Goal: Task Accomplishment & Management: Use online tool/utility

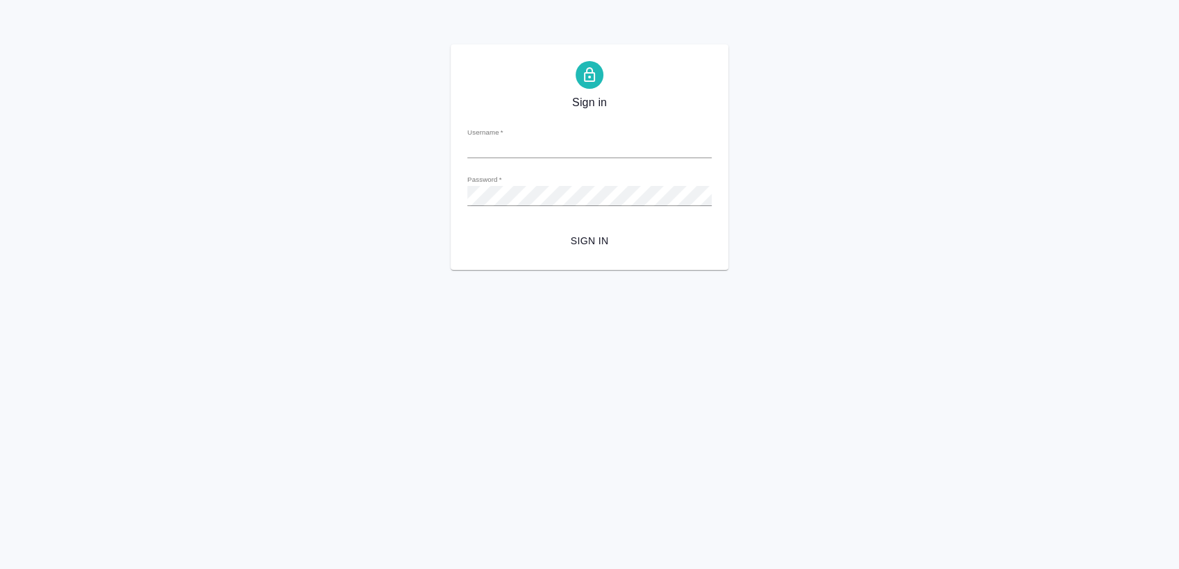
type input "[PERSON_NAME][EMAIL_ADDRESS][DOMAIN_NAME]"
click at [595, 240] on span "Sign in" at bounding box center [589, 241] width 222 height 17
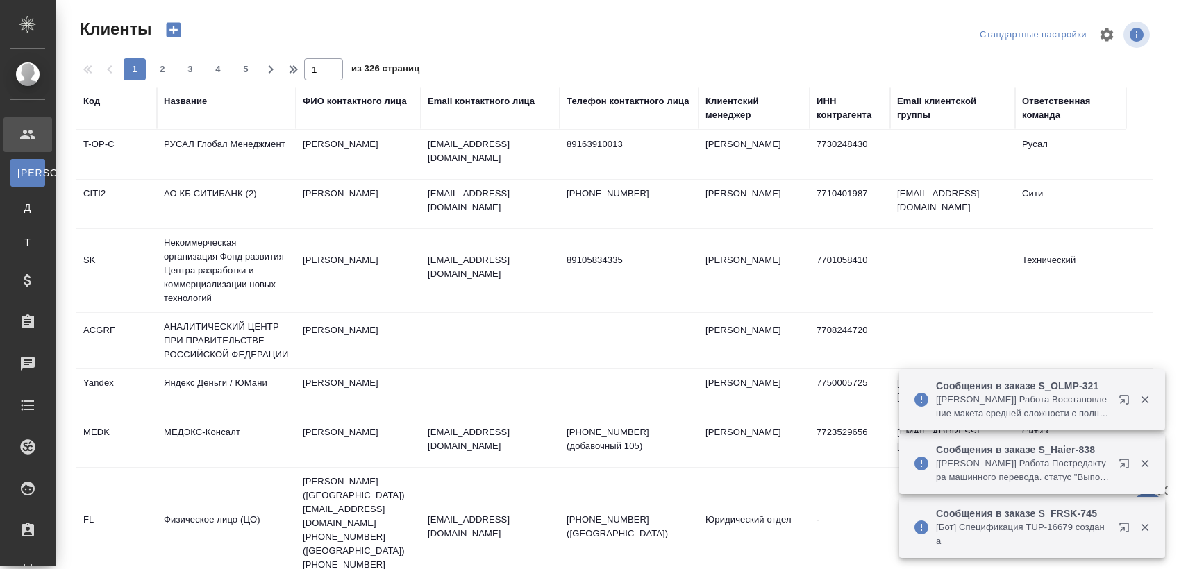
select select "RU"
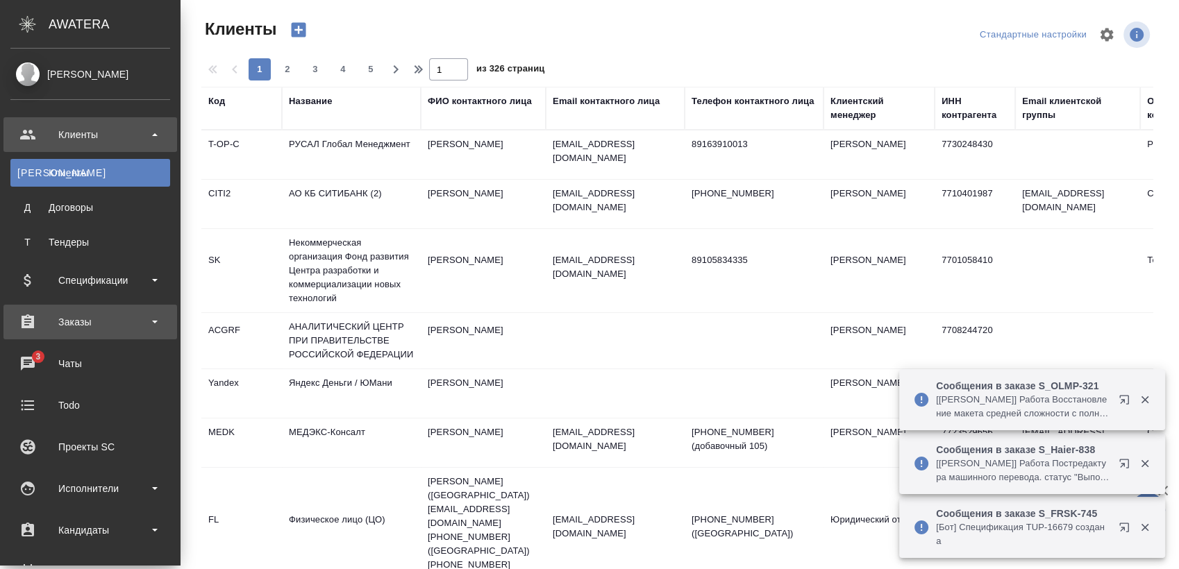
click at [72, 314] on div "Заказы" at bounding box center [90, 322] width 160 height 21
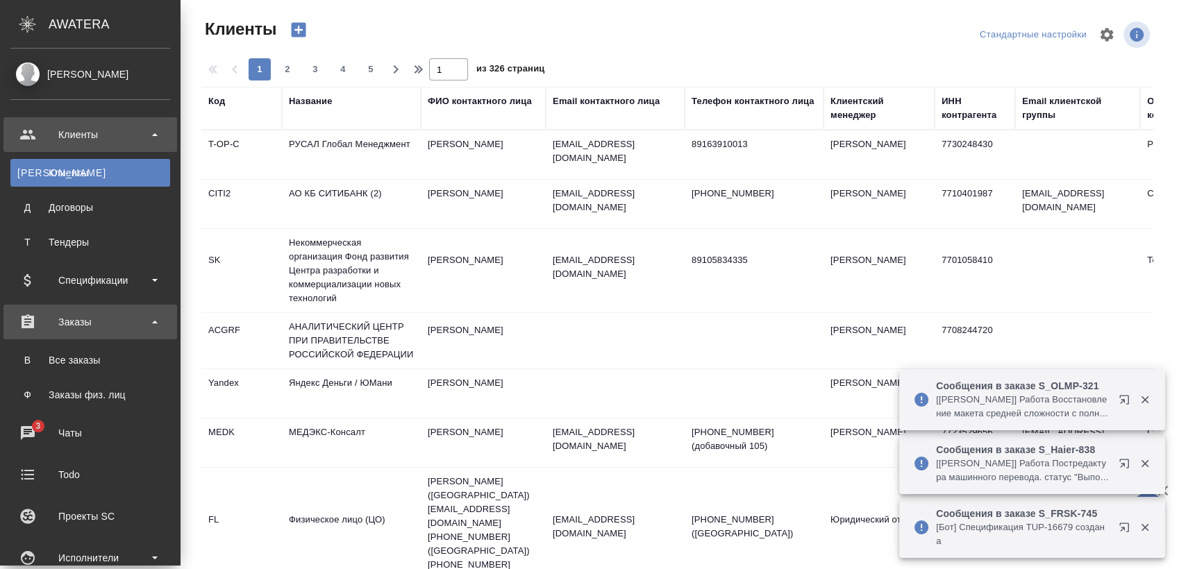
click at [40, 321] on div "Заказы" at bounding box center [90, 322] width 160 height 21
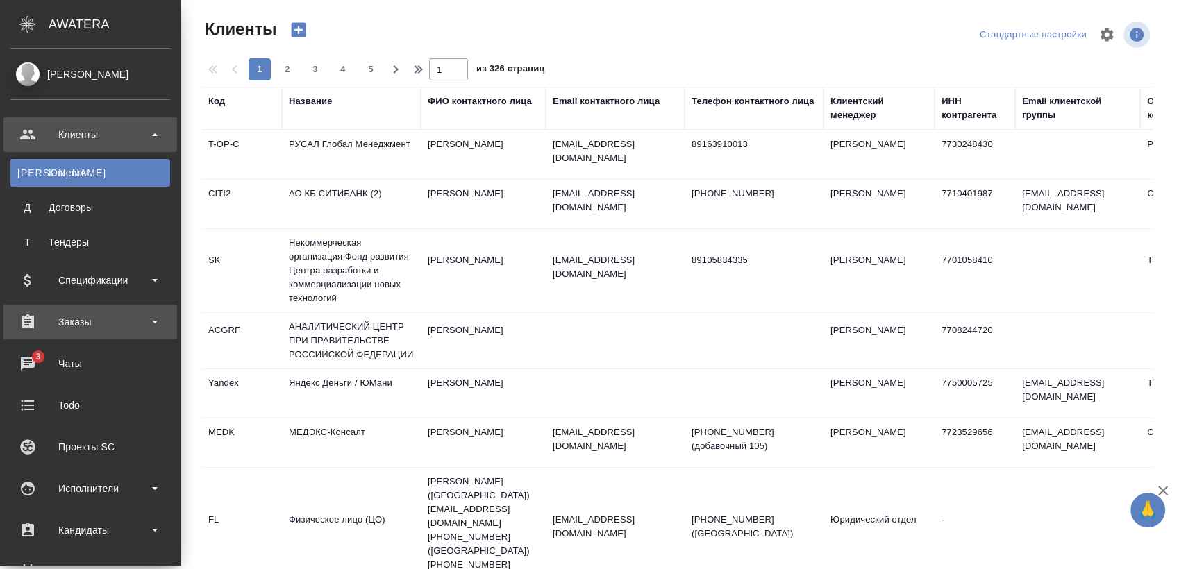
click at [39, 322] on div "Заказы" at bounding box center [90, 322] width 160 height 21
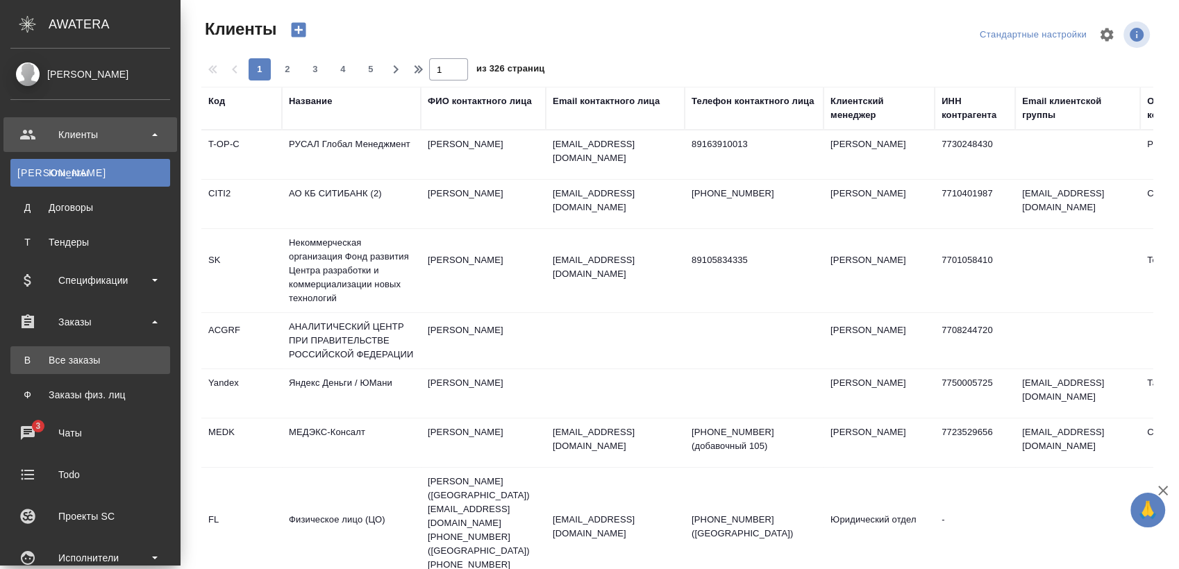
click at [44, 358] on div "Все заказы" at bounding box center [90, 360] width 146 height 14
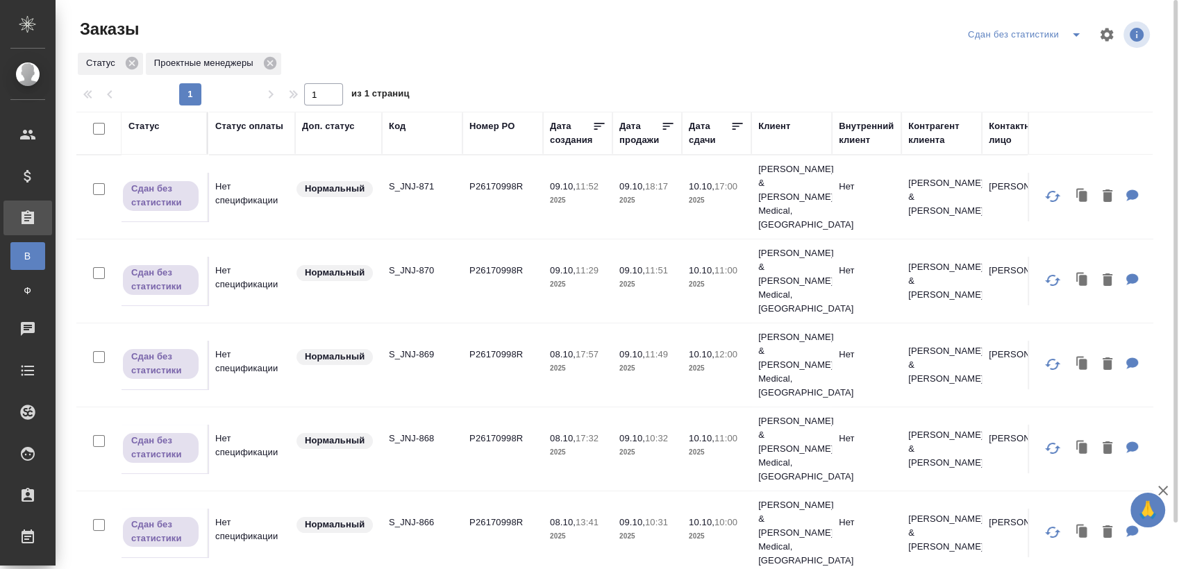
click at [1074, 36] on icon "split button" at bounding box center [1076, 34] width 17 height 17
click at [1051, 53] on li "Мои заказы" at bounding box center [1027, 62] width 126 height 22
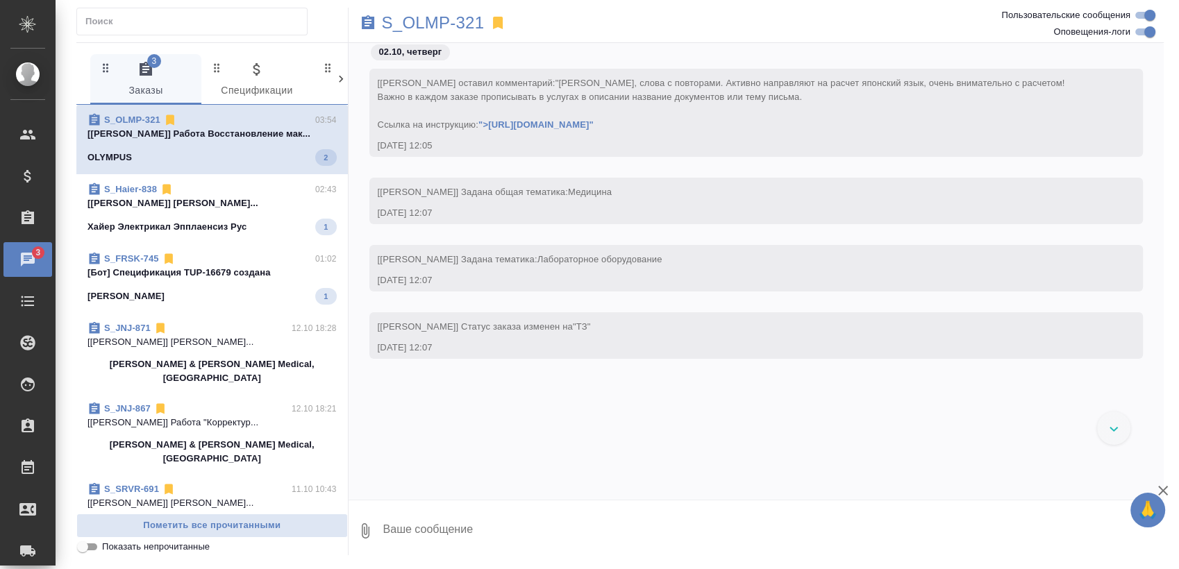
scroll to position [4456, 0]
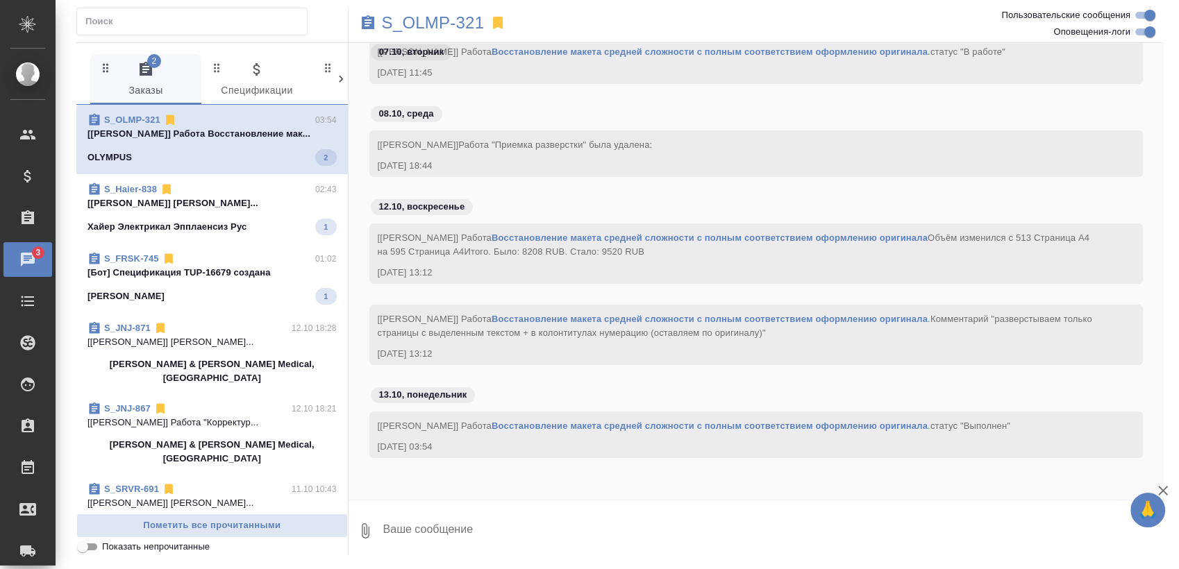
click at [217, 215] on span "S_Haier-838 02:43 [Горохова Александра] Работа Постредакту... Хайер Электрикал …" at bounding box center [211, 209] width 249 height 53
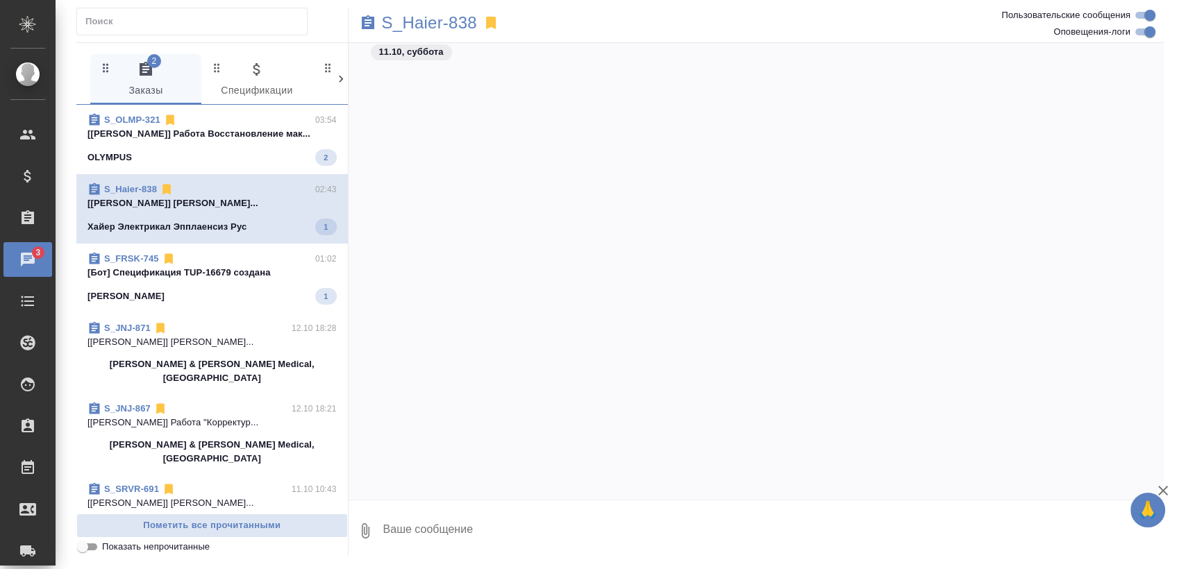
scroll to position [24680, 0]
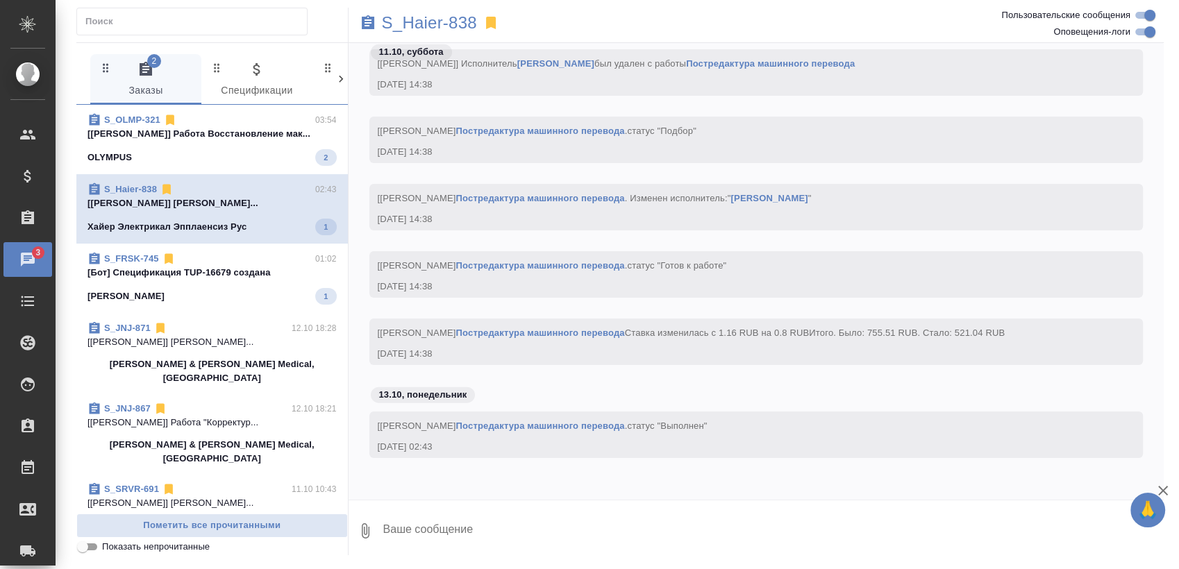
click at [200, 275] on p "[Бот] Спецификация TUP-16679 создана" at bounding box center [211, 273] width 249 height 14
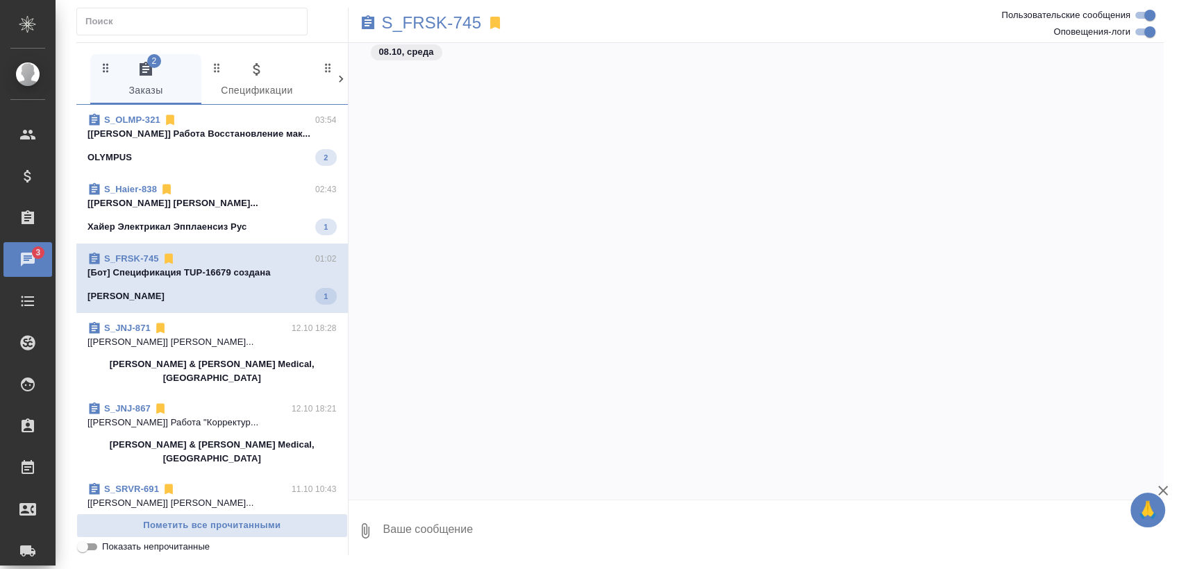
scroll to position [7255, 0]
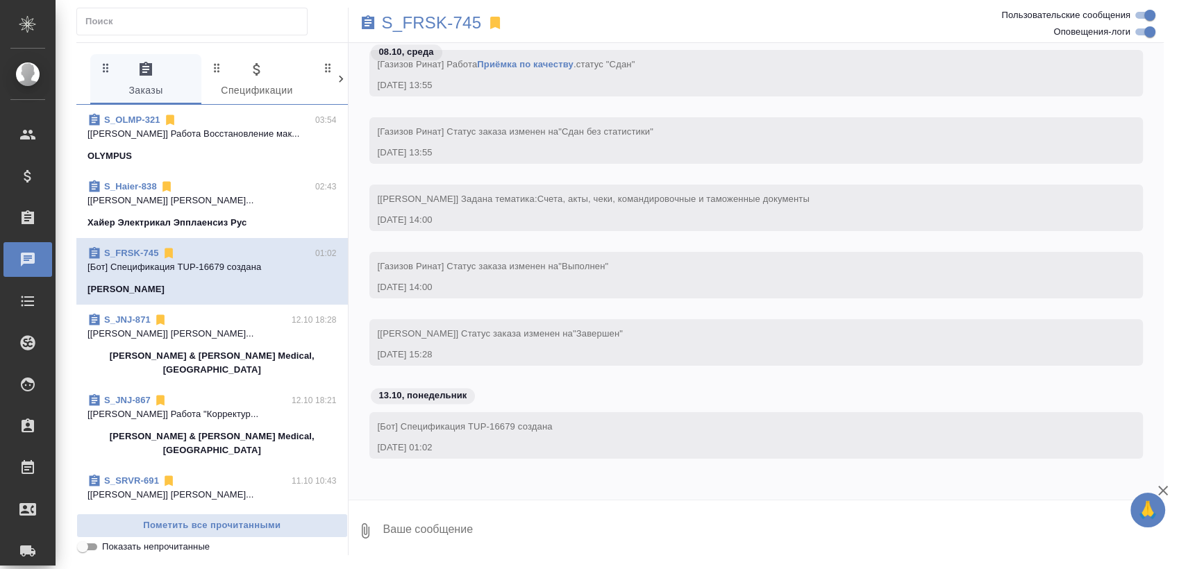
click at [237, 212] on span "S_Haier-838 02:43 [Горохова Александра] Работа Постредакту... Хайер Электрикал …" at bounding box center [211, 205] width 249 height 50
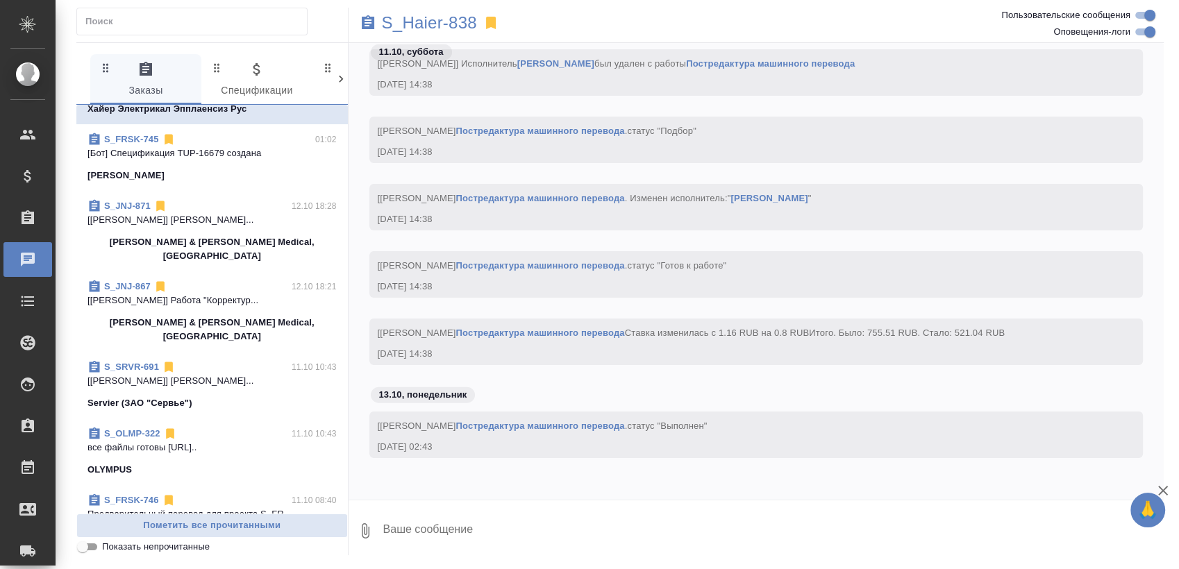
scroll to position [0, 0]
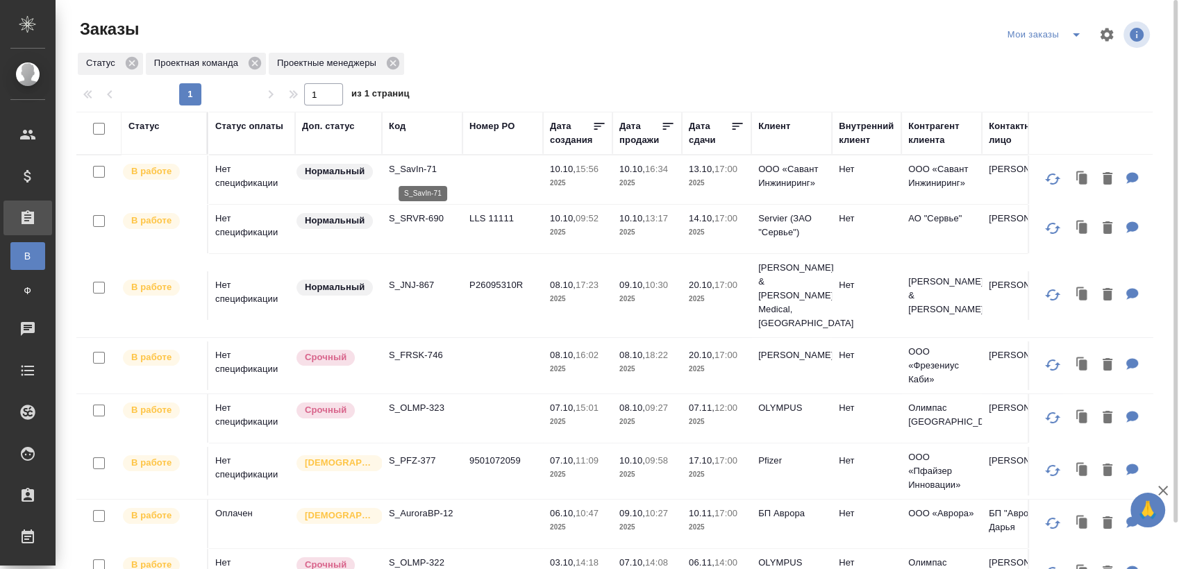
click at [412, 172] on p "S_SavIn-71" at bounding box center [422, 169] width 67 height 14
click at [428, 349] on p "S_FRSK-746" at bounding box center [422, 356] width 67 height 14
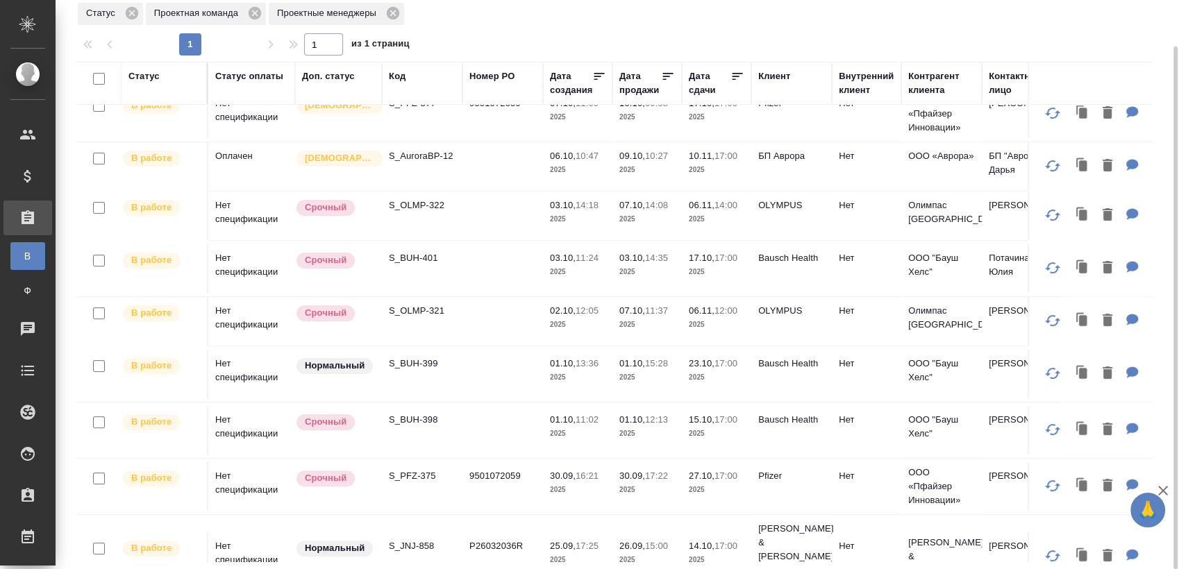
scroll to position [385, 0]
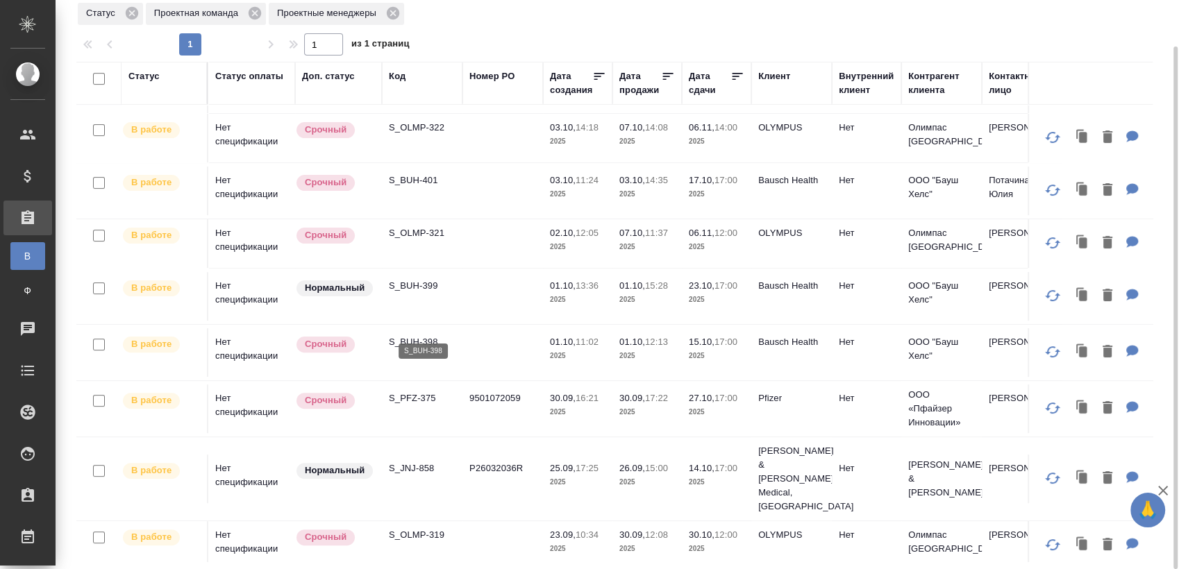
click at [428, 335] on p "S_BUH-398" at bounding box center [422, 342] width 67 height 14
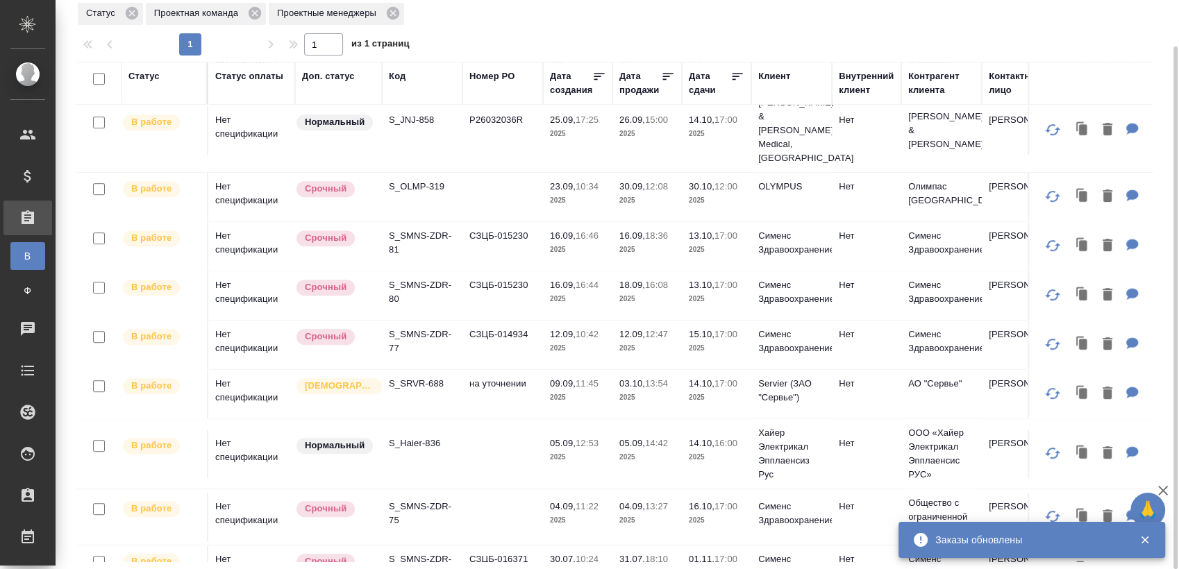
scroll to position [735, 0]
drag, startPoint x: 439, startPoint y: 346, endPoint x: 430, endPoint y: 340, distance: 10.8
click at [439, 369] on td "S_SRVR-688" at bounding box center [422, 393] width 81 height 49
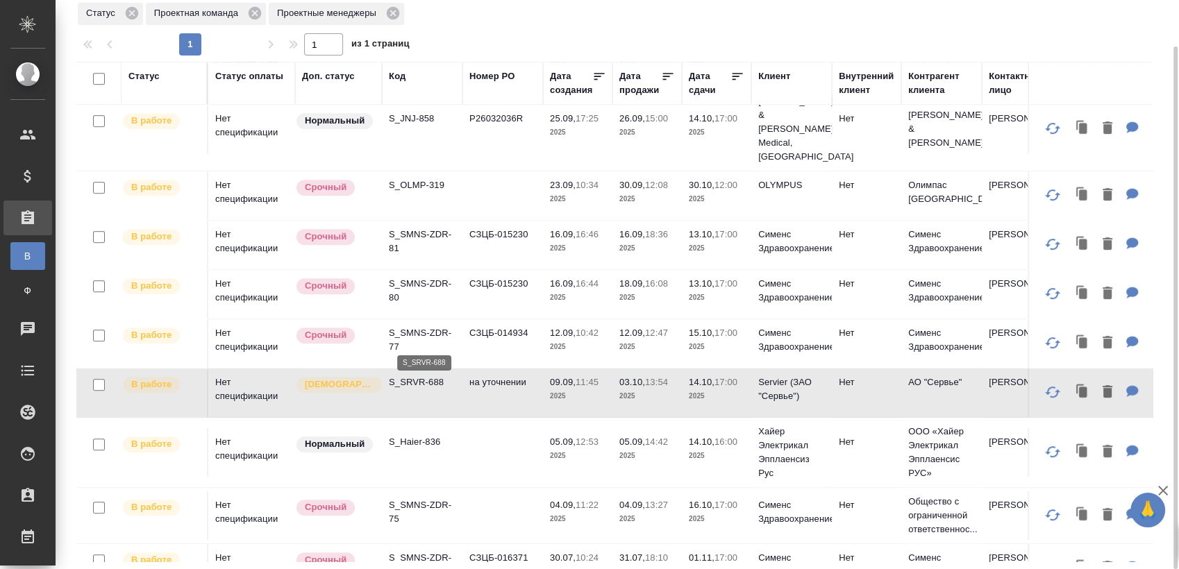
click at [430, 376] on p "S_SRVR-688" at bounding box center [422, 383] width 67 height 14
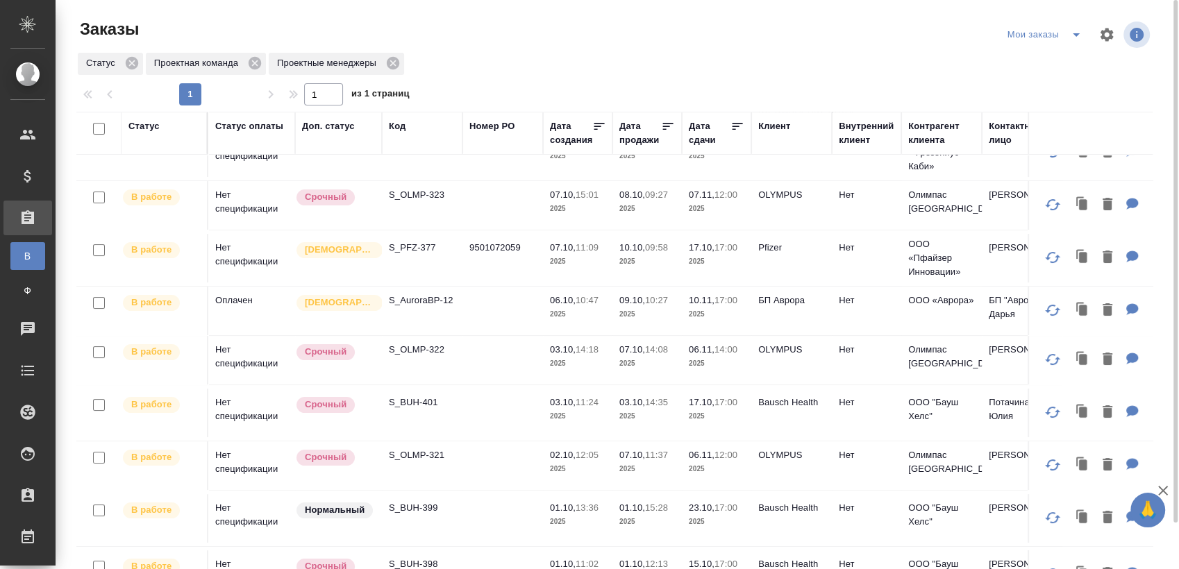
scroll to position [118, 0]
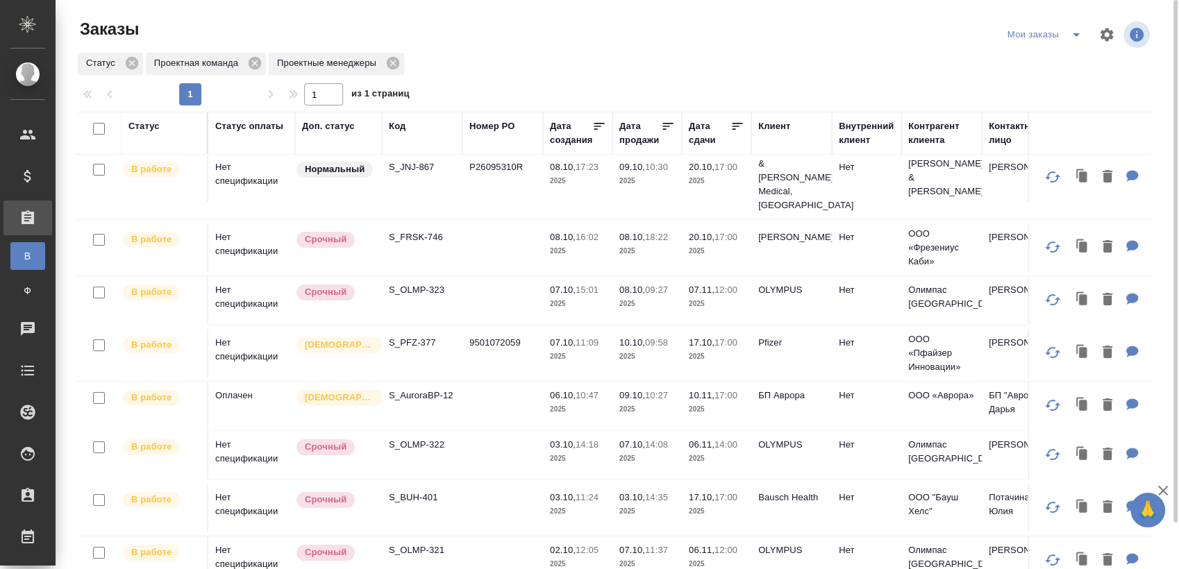
click at [1079, 35] on icon "split button" at bounding box center [1076, 34] width 17 height 17
click at [1050, 64] on li "Взять в работу" at bounding box center [1047, 62] width 117 height 22
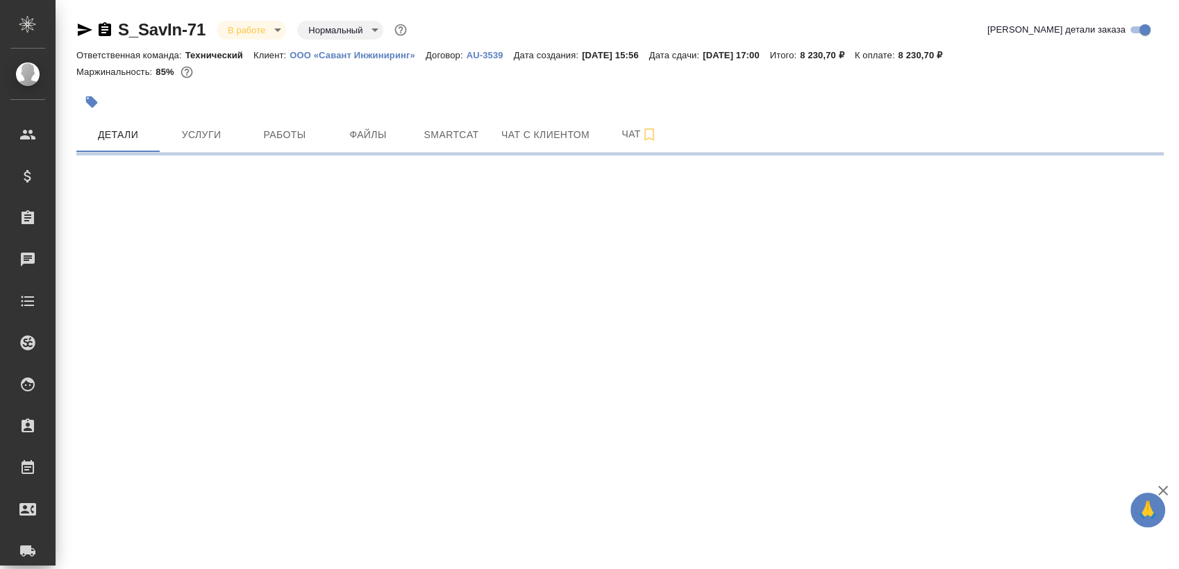
select select "RU"
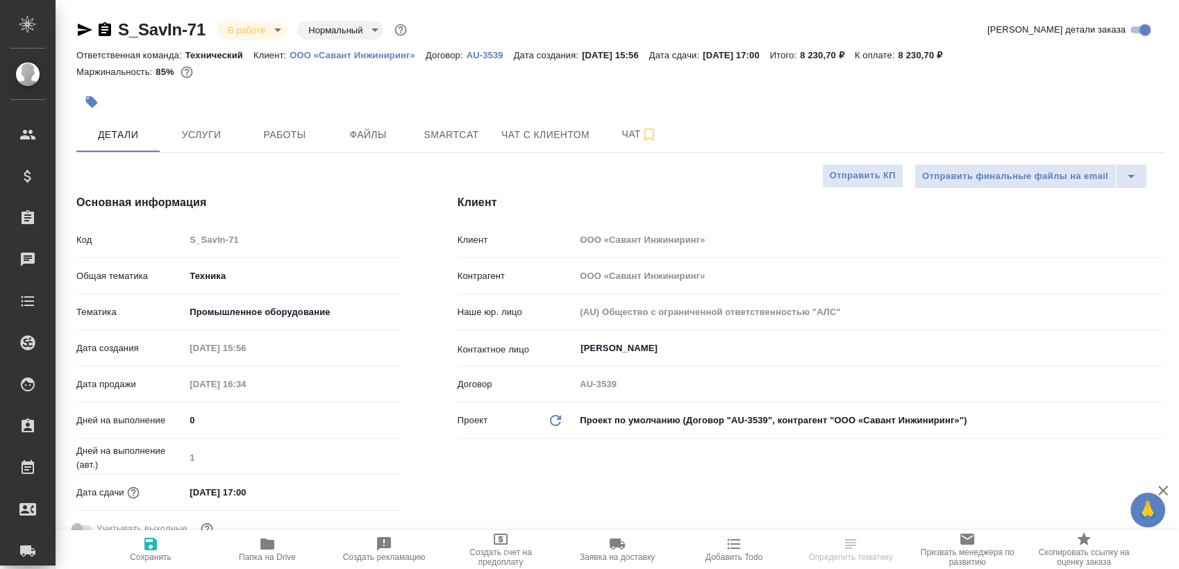
type textarea "x"
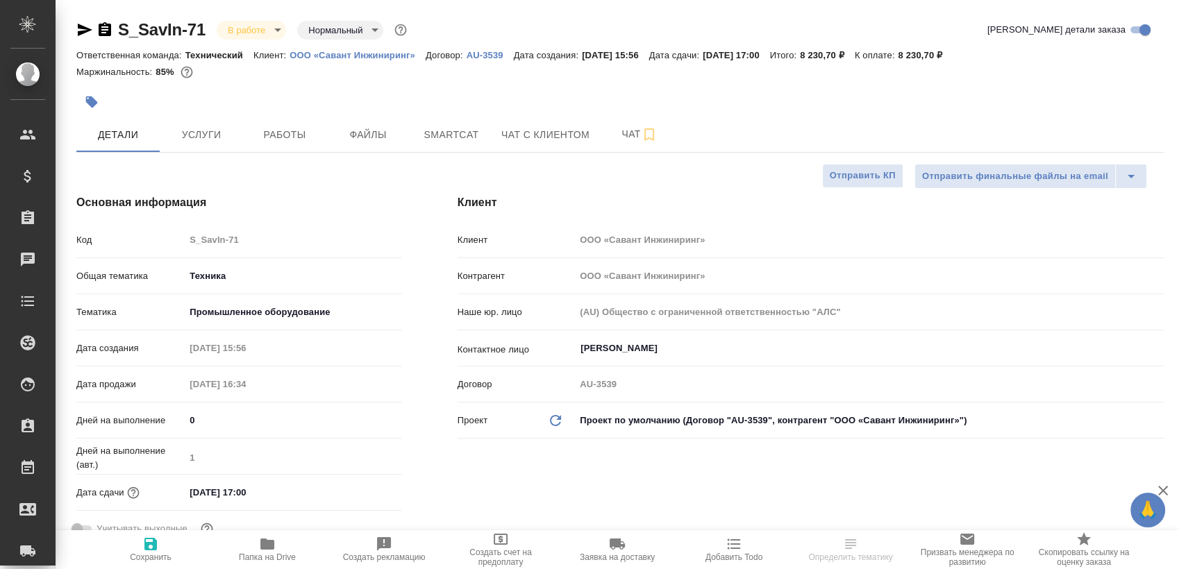
type textarea "x"
click at [310, 142] on span "Работы" at bounding box center [284, 134] width 67 height 17
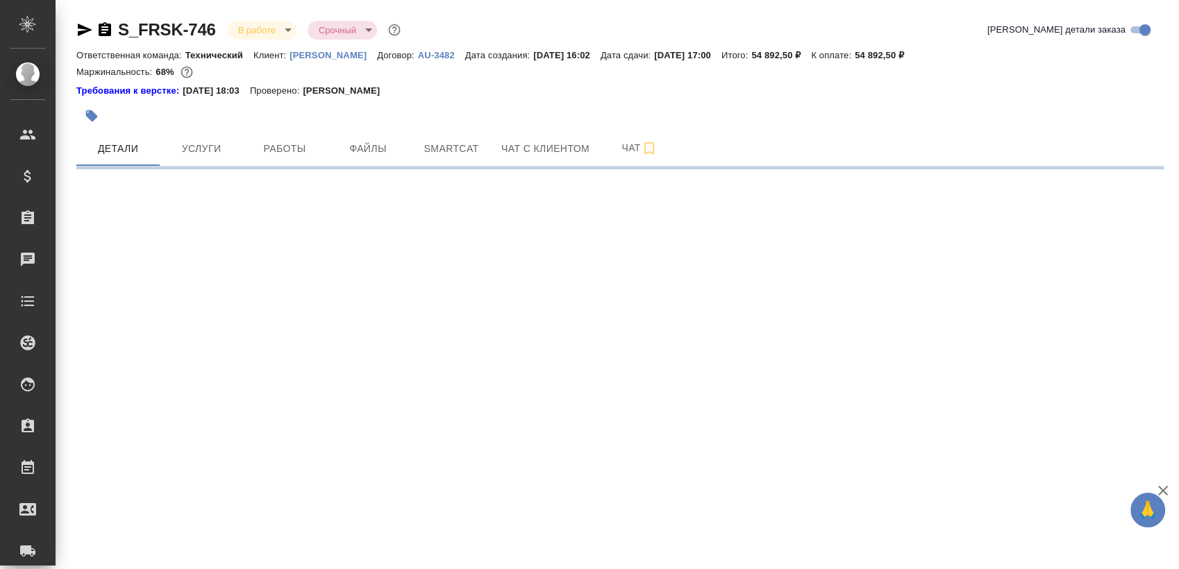
select select "RU"
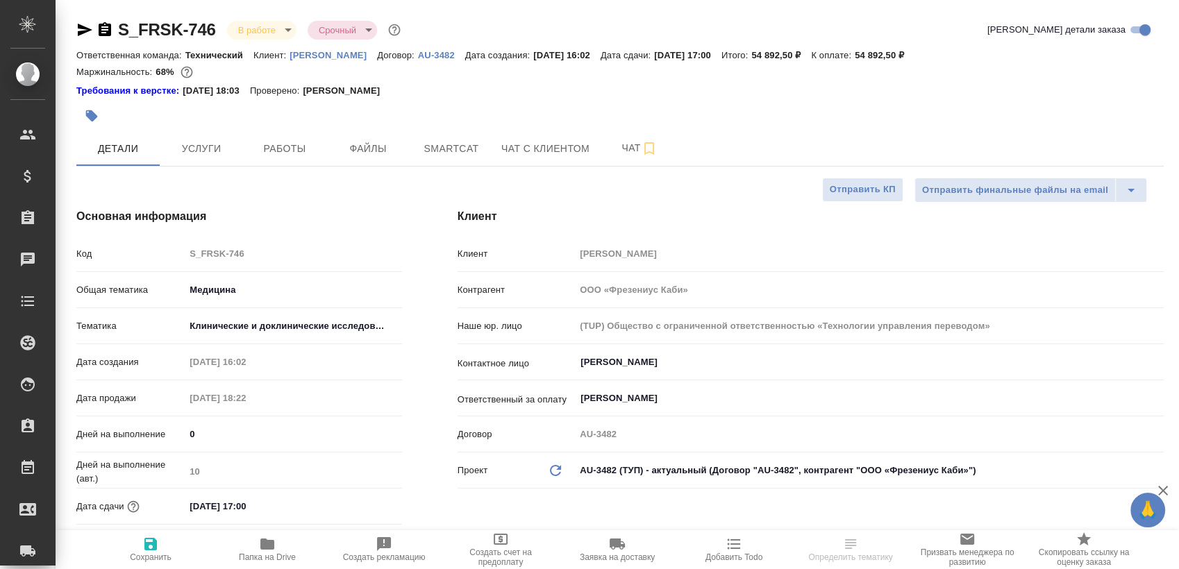
type textarea "x"
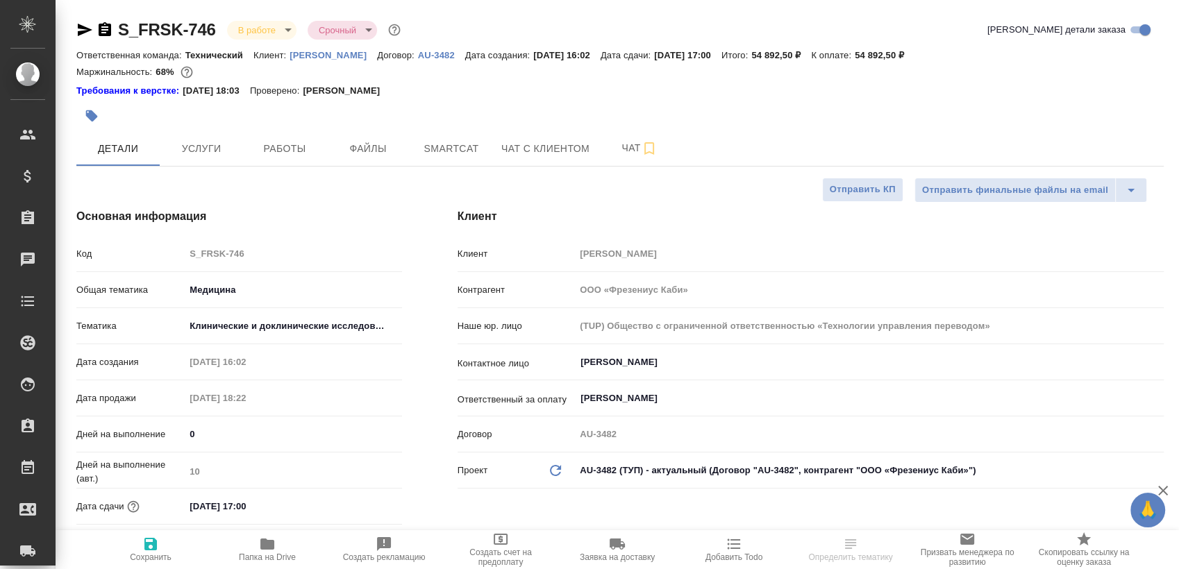
type textarea "x"
click at [265, 136] on button "Работы" at bounding box center [284, 148] width 83 height 35
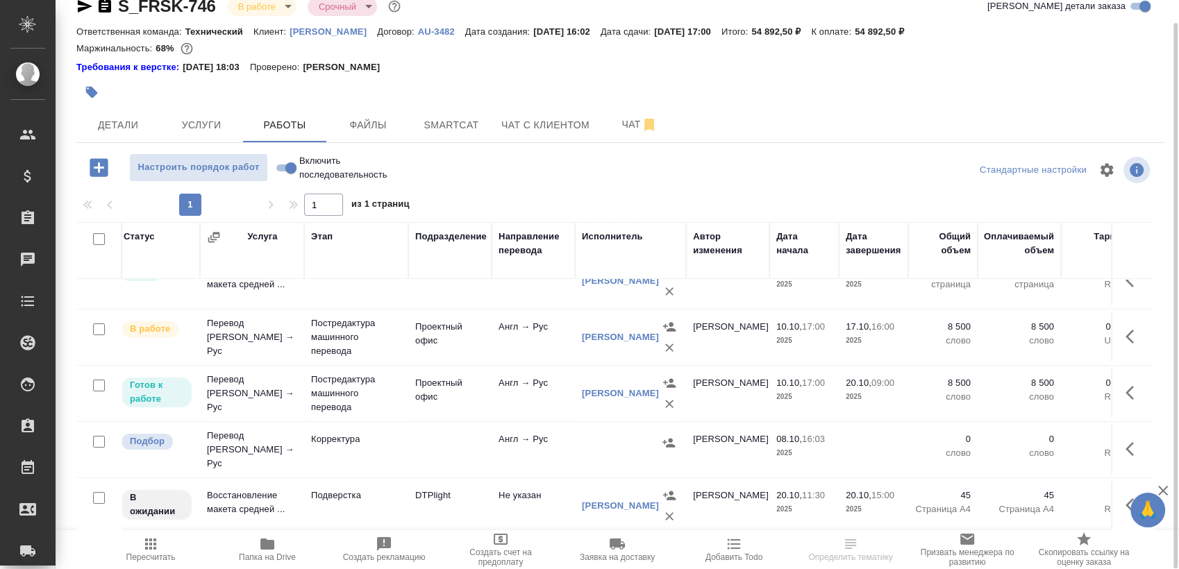
scroll to position [86, 144]
click at [478, 138] on button "Smartcat" at bounding box center [451, 125] width 83 height 35
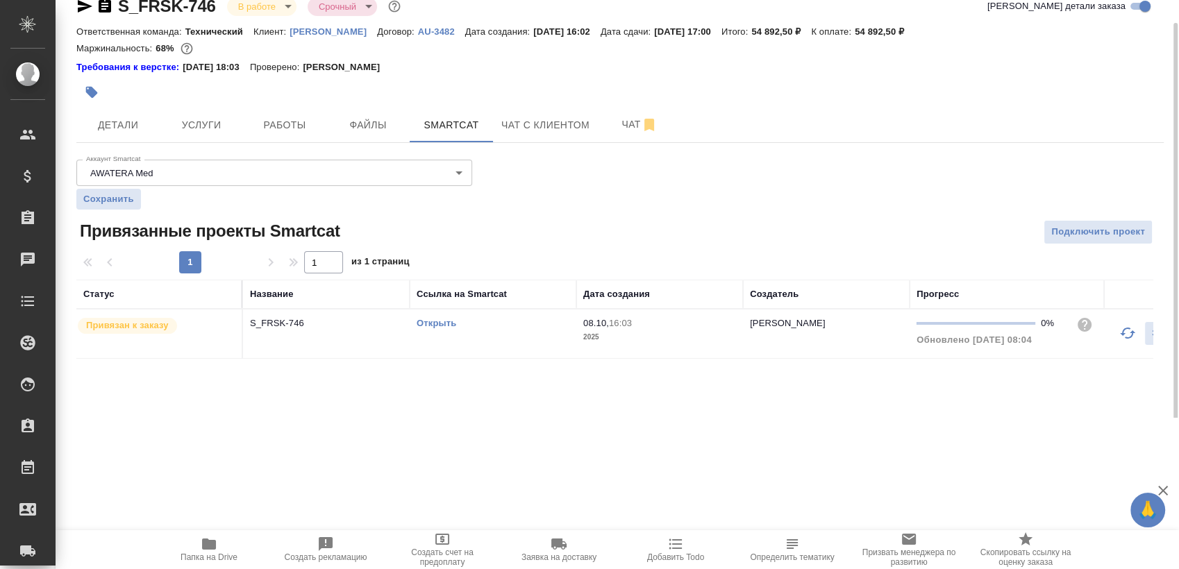
click at [453, 323] on link "Открыть" at bounding box center [437, 323] width 40 height 10
click at [431, 319] on link "Открыть" at bounding box center [437, 323] width 40 height 10
click at [305, 128] on span "Работы" at bounding box center [284, 125] width 67 height 17
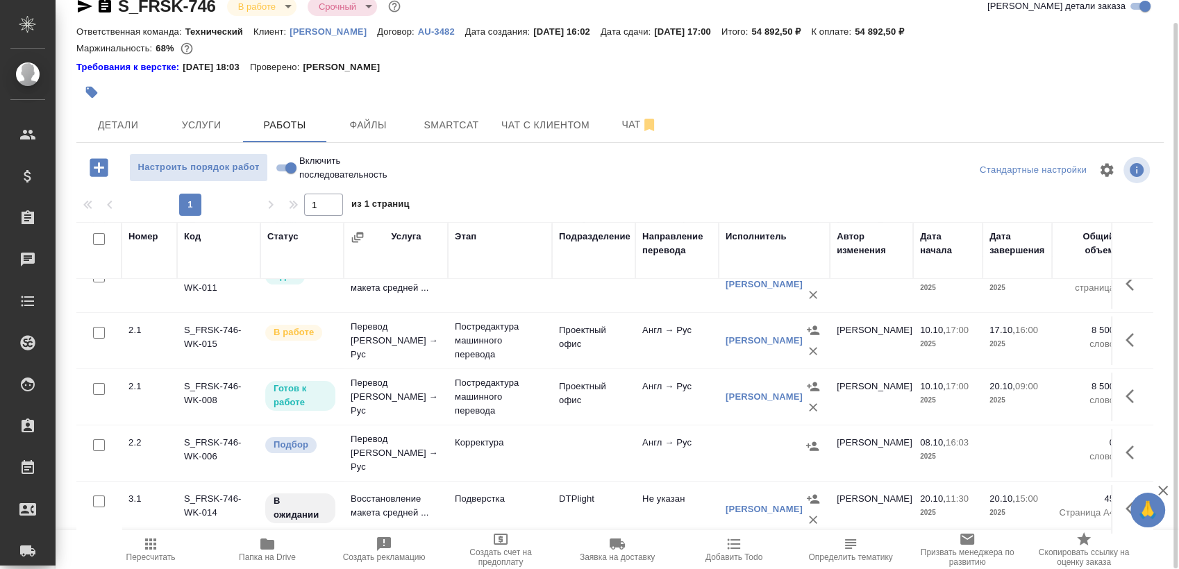
scroll to position [86, 0]
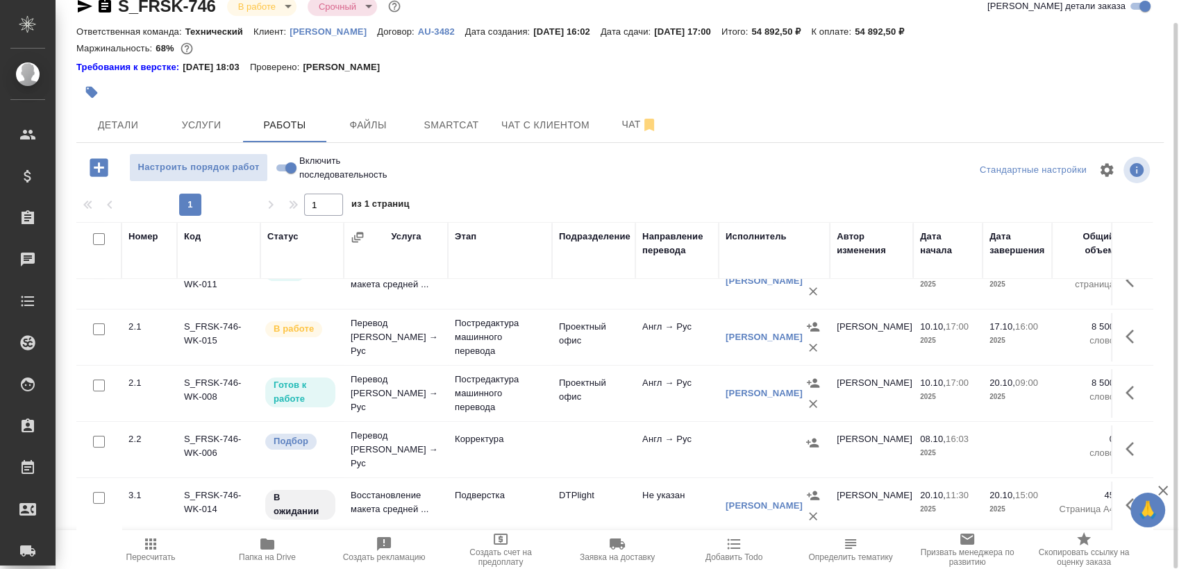
click at [1117, 435] on button "button" at bounding box center [1133, 449] width 33 height 33
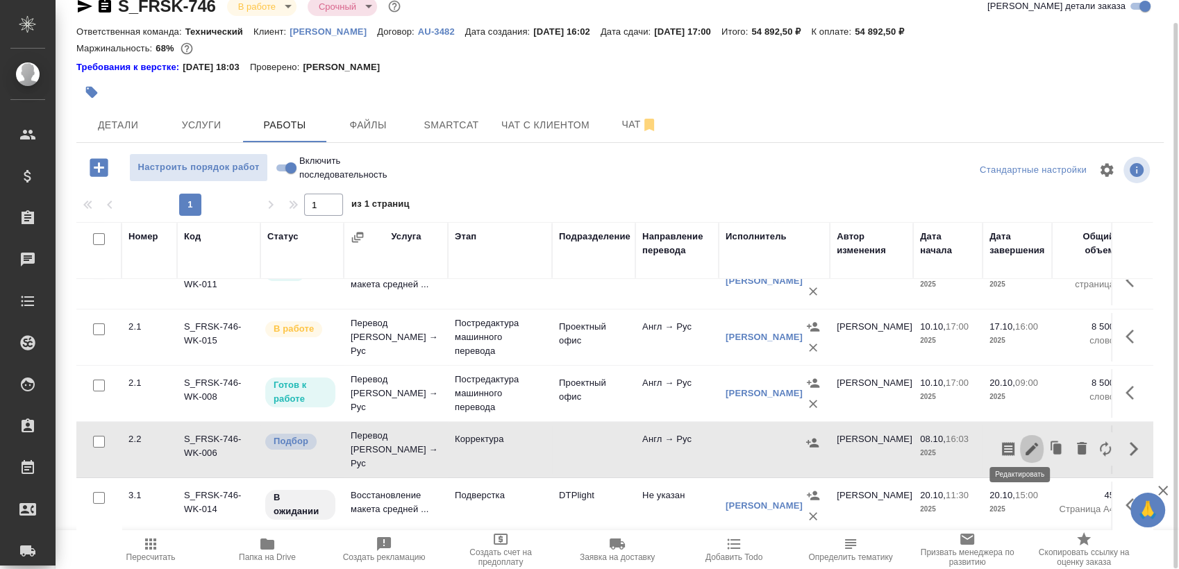
click at [1025, 443] on icon "button" at bounding box center [1031, 449] width 12 height 12
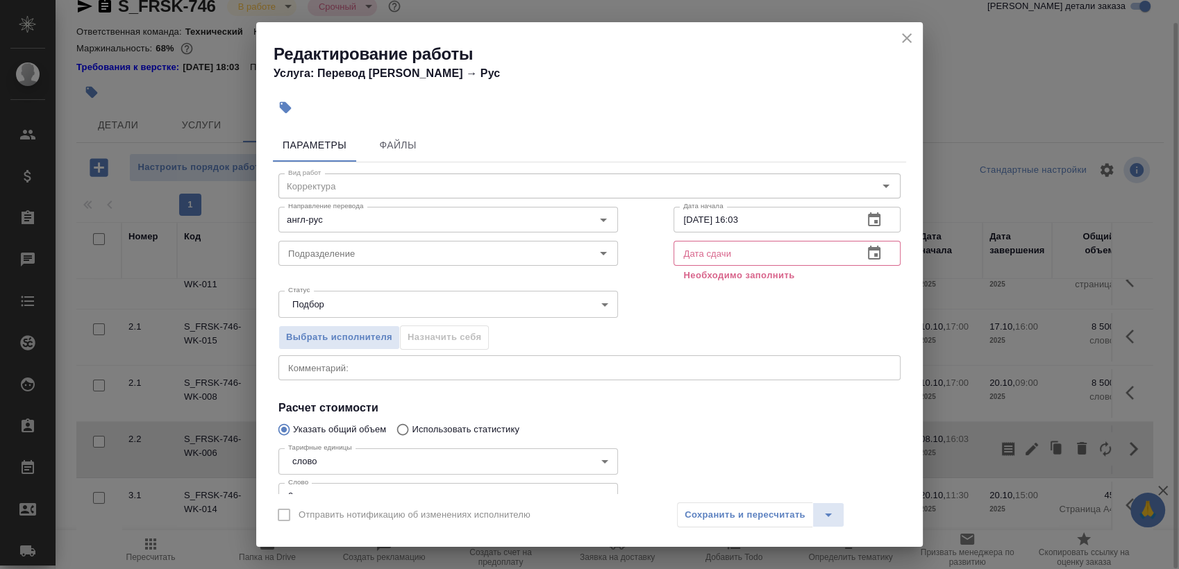
scroll to position [101, 0]
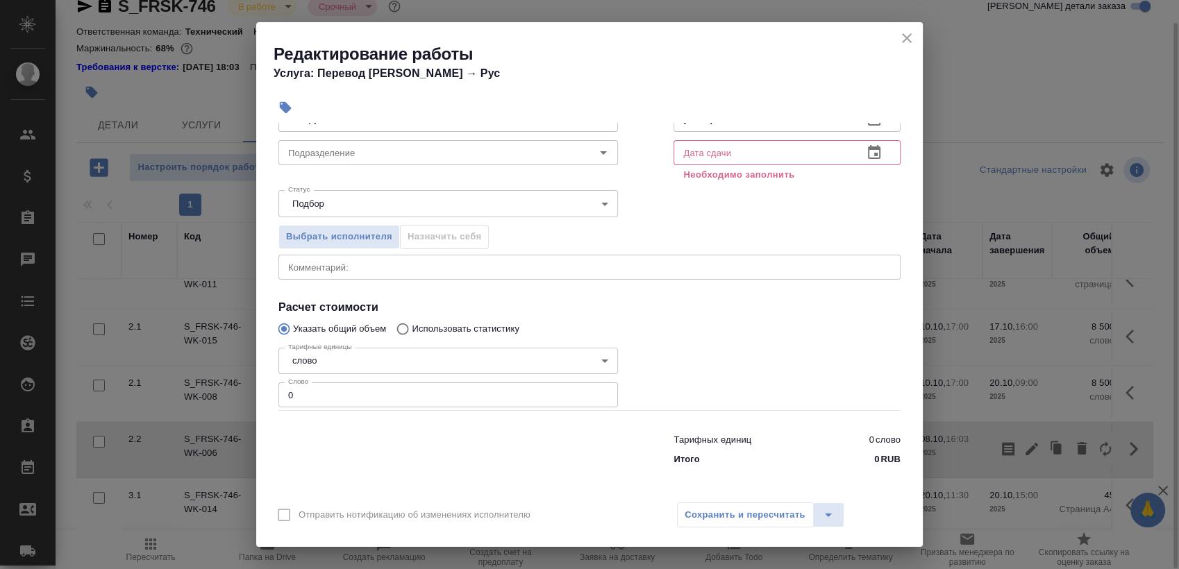
click at [390, 398] on input "0" at bounding box center [448, 395] width 340 height 25
paste input "17744"
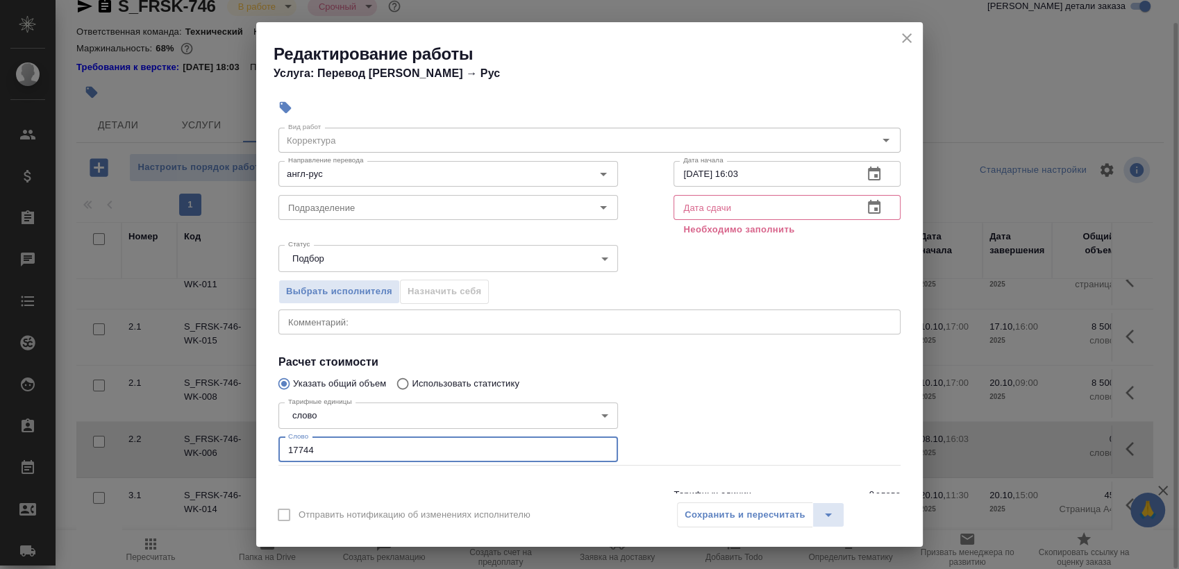
scroll to position [0, 0]
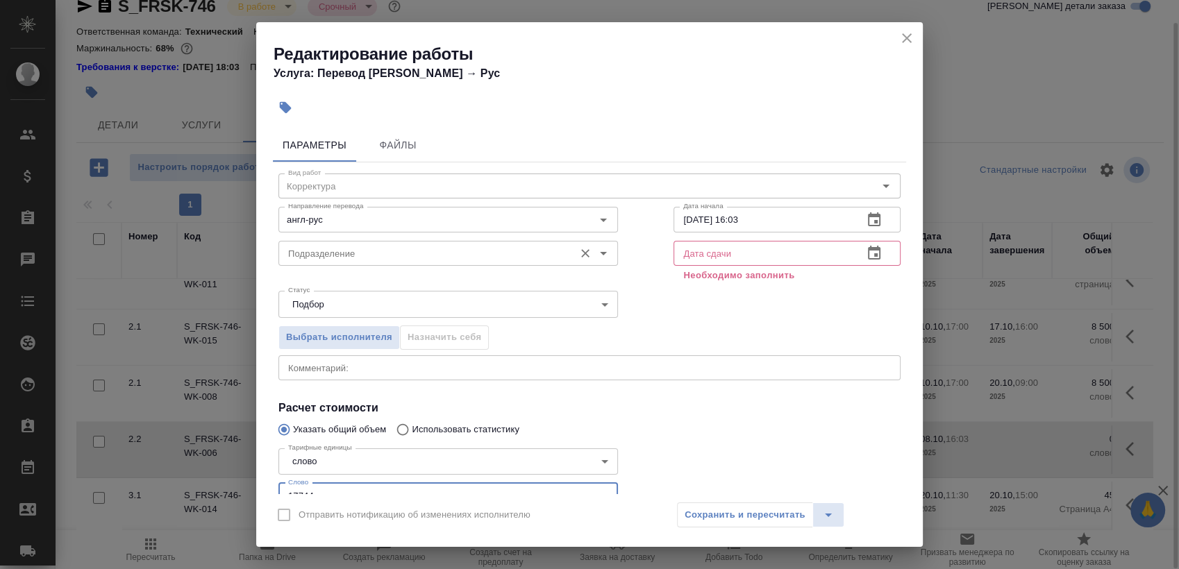
type input "17744"
click at [435, 260] on input "Подразделение" at bounding box center [425, 253] width 285 height 17
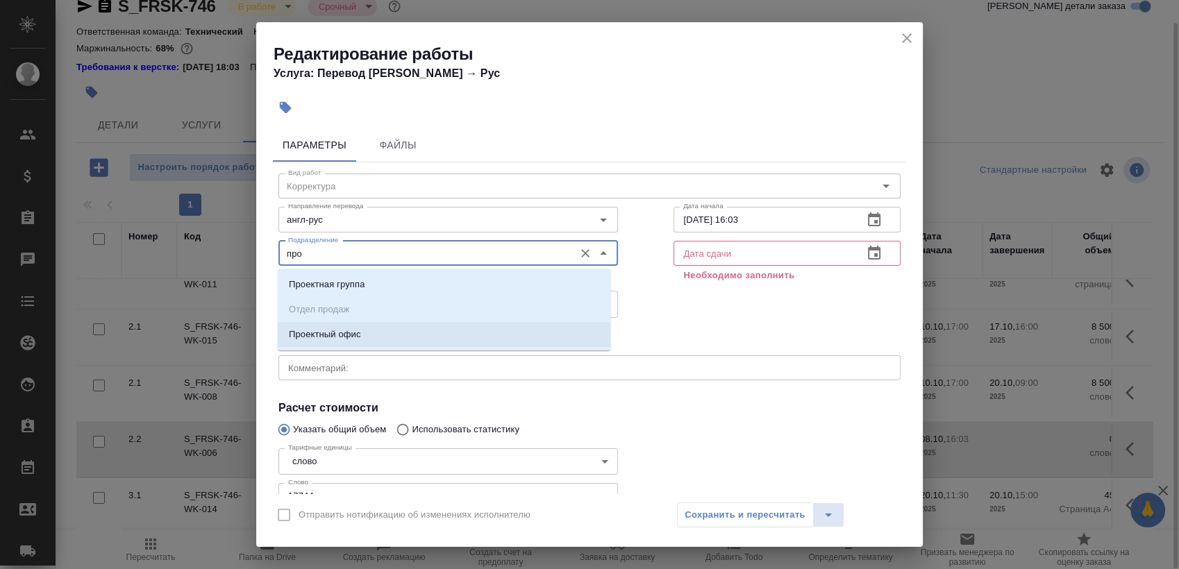
click at [378, 329] on li "Проектный офис" at bounding box center [444, 334] width 333 height 25
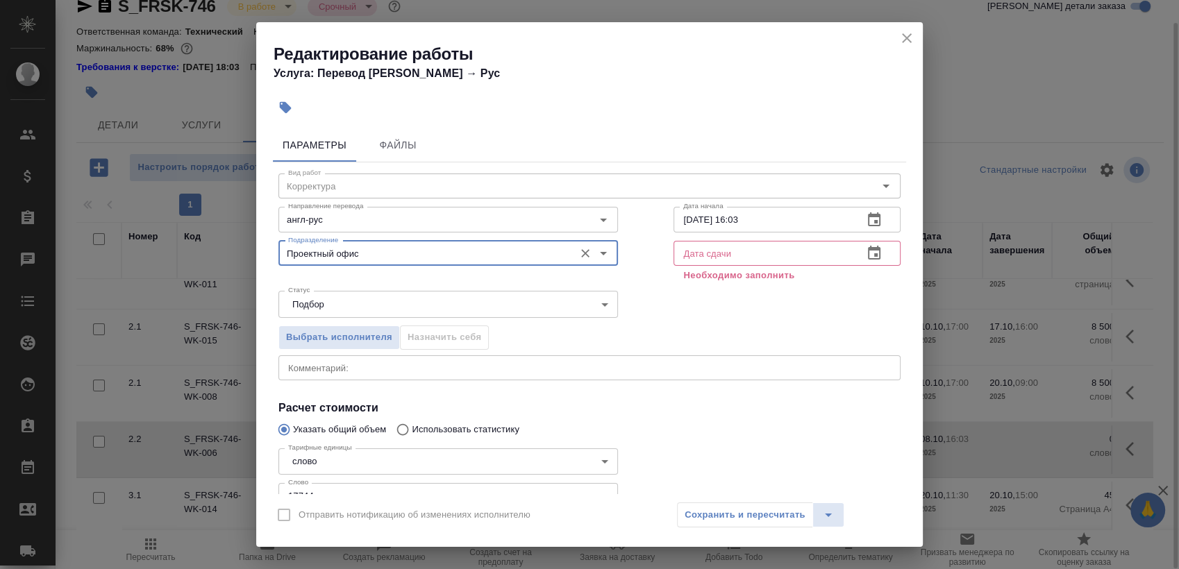
type input "Проектный офис"
click at [869, 219] on icon "button" at bounding box center [874, 220] width 17 height 17
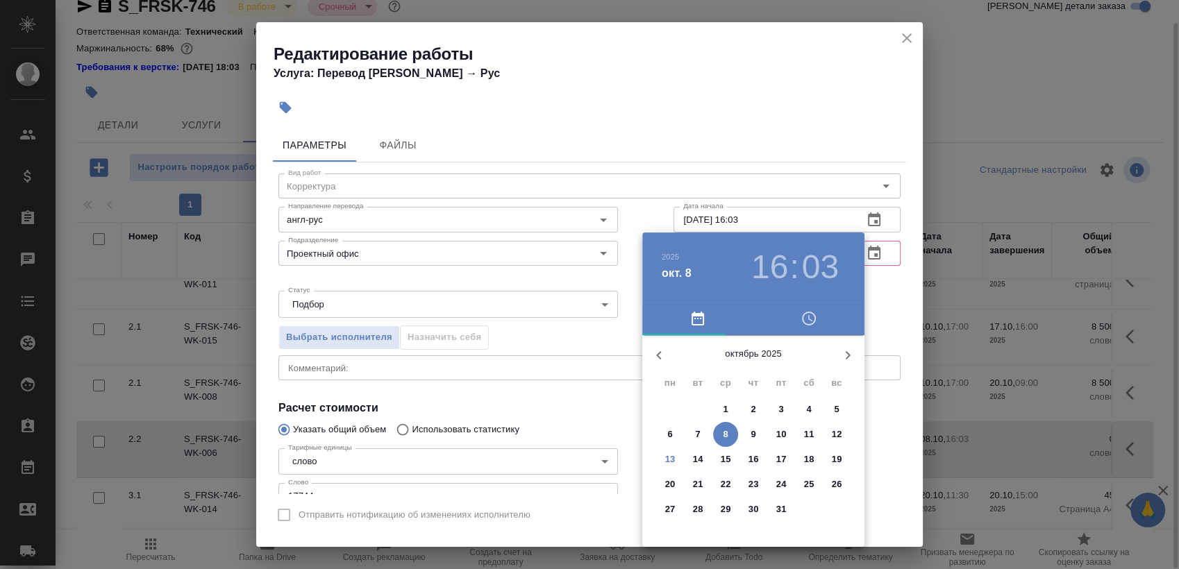
click at [773, 455] on span "17" at bounding box center [781, 460] width 25 height 14
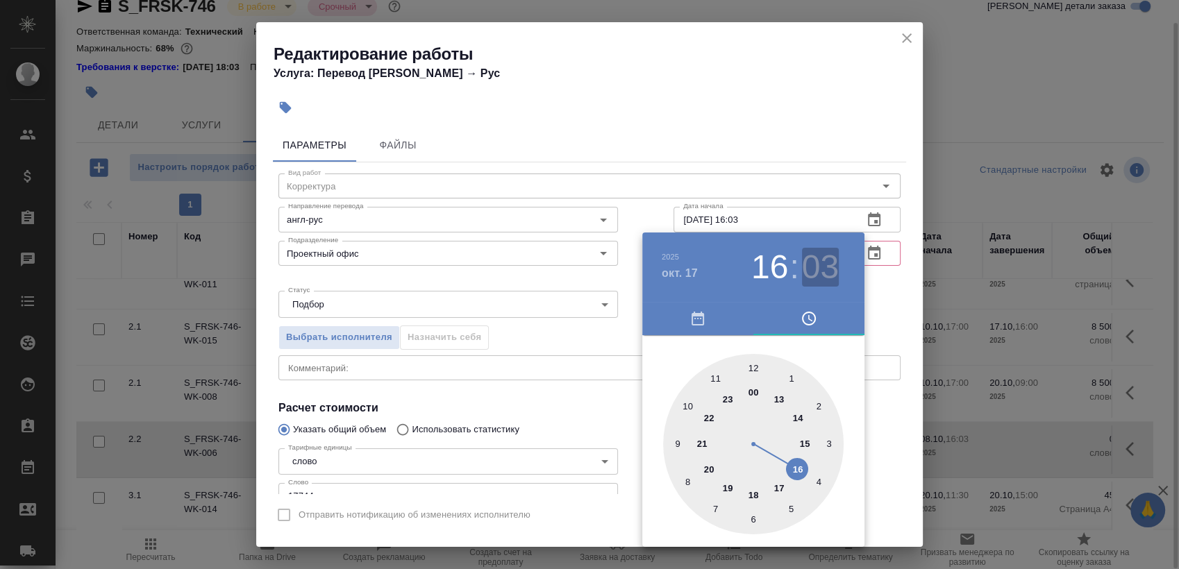
click at [828, 275] on h3 "03" at bounding box center [820, 267] width 37 height 39
drag, startPoint x: 750, startPoint y: 359, endPoint x: 799, endPoint y: 344, distance: 51.4
click at [753, 360] on div at bounding box center [753, 444] width 181 height 181
type input "17.10.2025 16:00"
click at [891, 294] on div at bounding box center [589, 284] width 1179 height 569
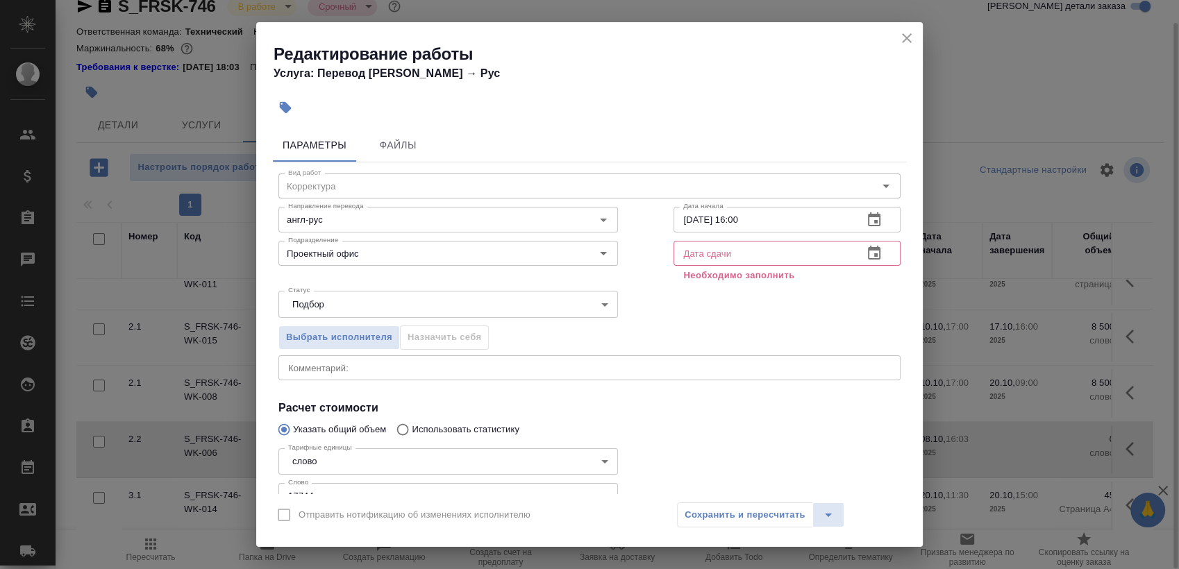
click at [857, 253] on button "button" at bounding box center [873, 253] width 33 height 33
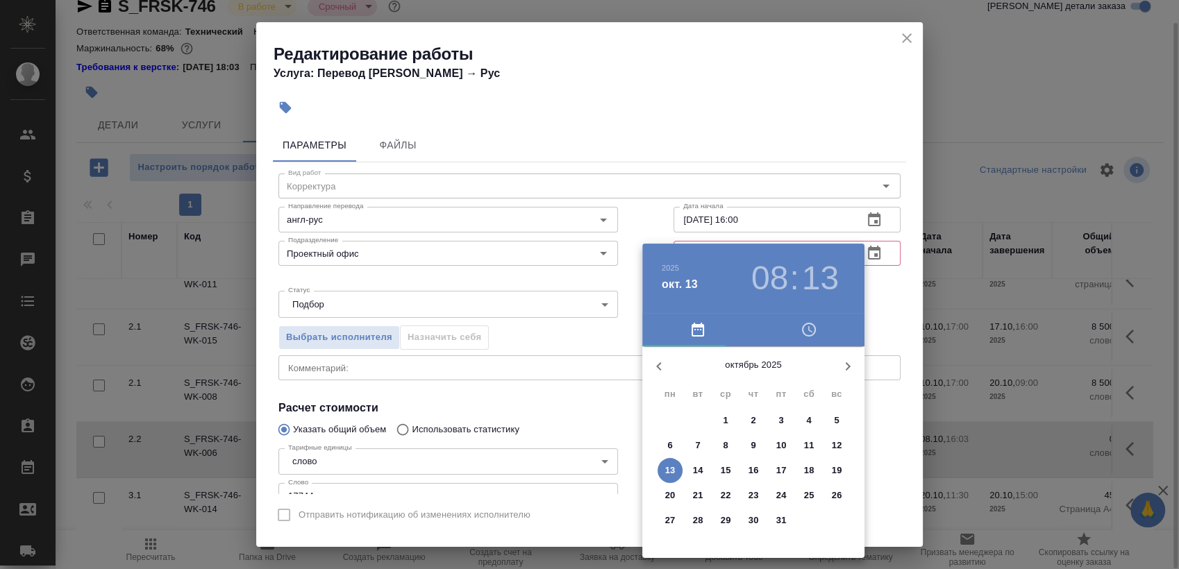
click at [674, 491] on p "20" at bounding box center [670, 496] width 10 height 14
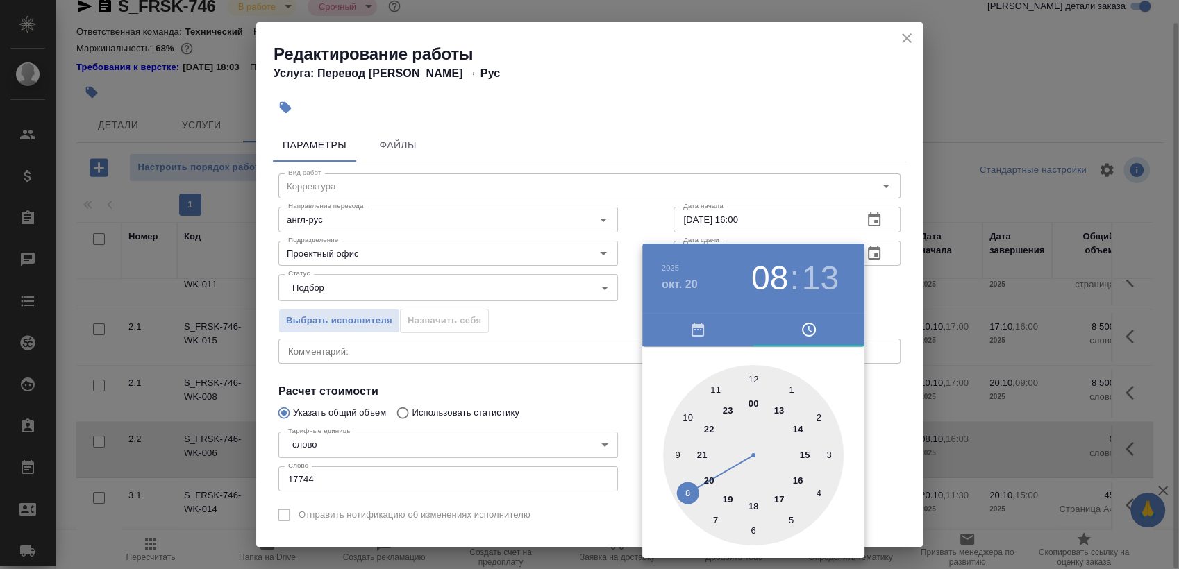
click at [675, 447] on div at bounding box center [753, 455] width 181 height 181
click at [755, 381] on div at bounding box center [753, 455] width 181 height 181
type input "20.10.2025 09:00"
click at [905, 289] on div at bounding box center [589, 284] width 1179 height 569
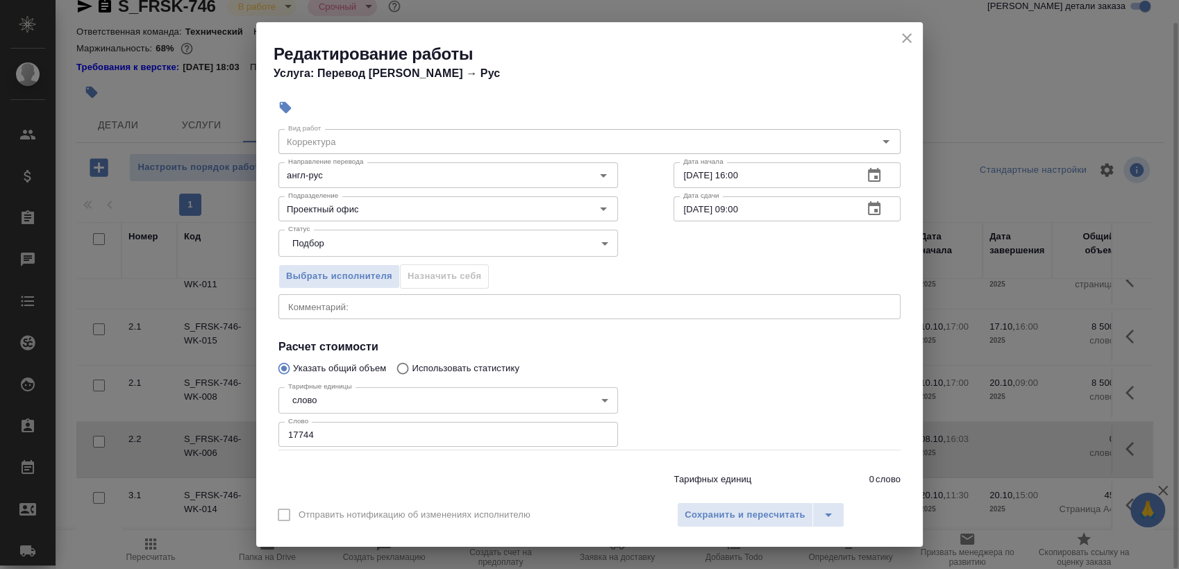
scroll to position [84, 0]
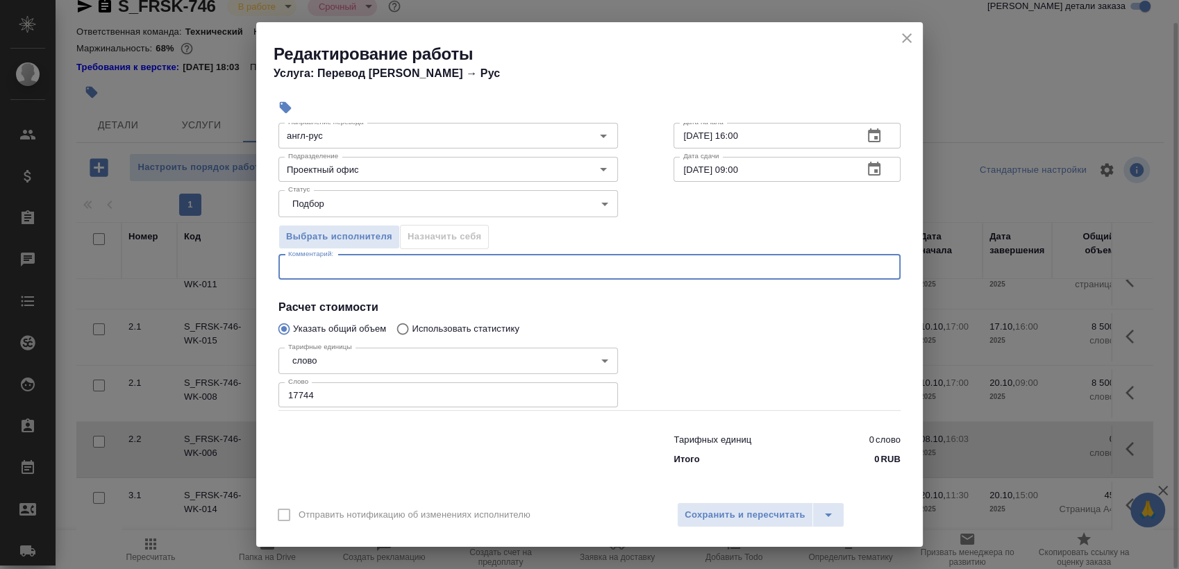
click at [689, 263] on textarea at bounding box center [589, 267] width 603 height 10
type textarea "только проверить единообразие"
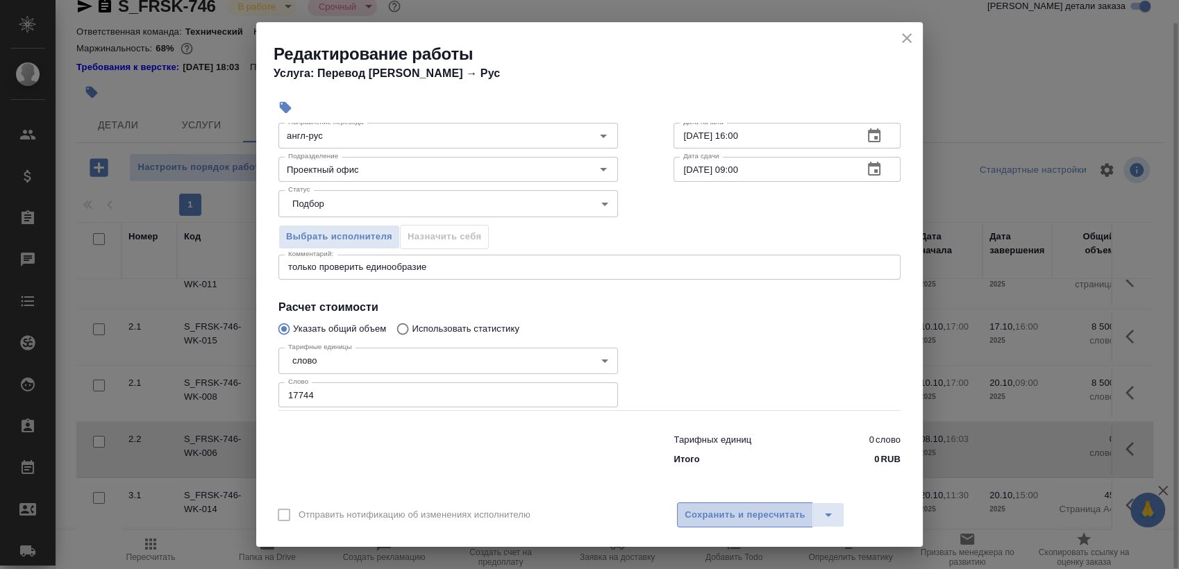
click at [717, 513] on span "Сохранить и пересчитать" at bounding box center [745, 516] width 121 height 16
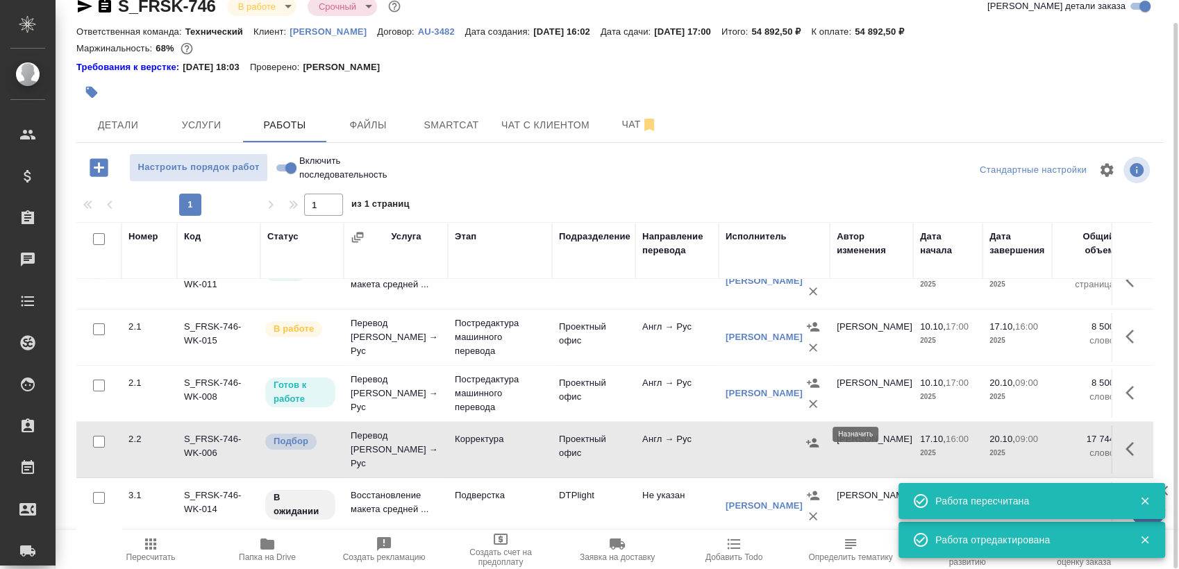
click at [809, 436] on icon "button" at bounding box center [812, 443] width 14 height 14
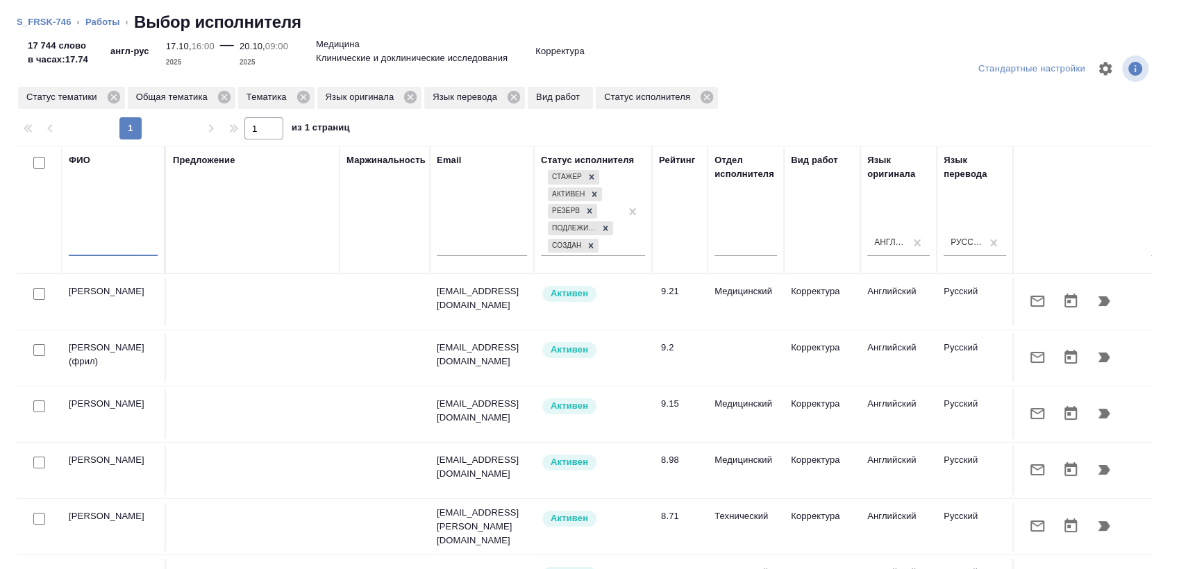
click at [140, 246] on input "text" at bounding box center [113, 247] width 89 height 17
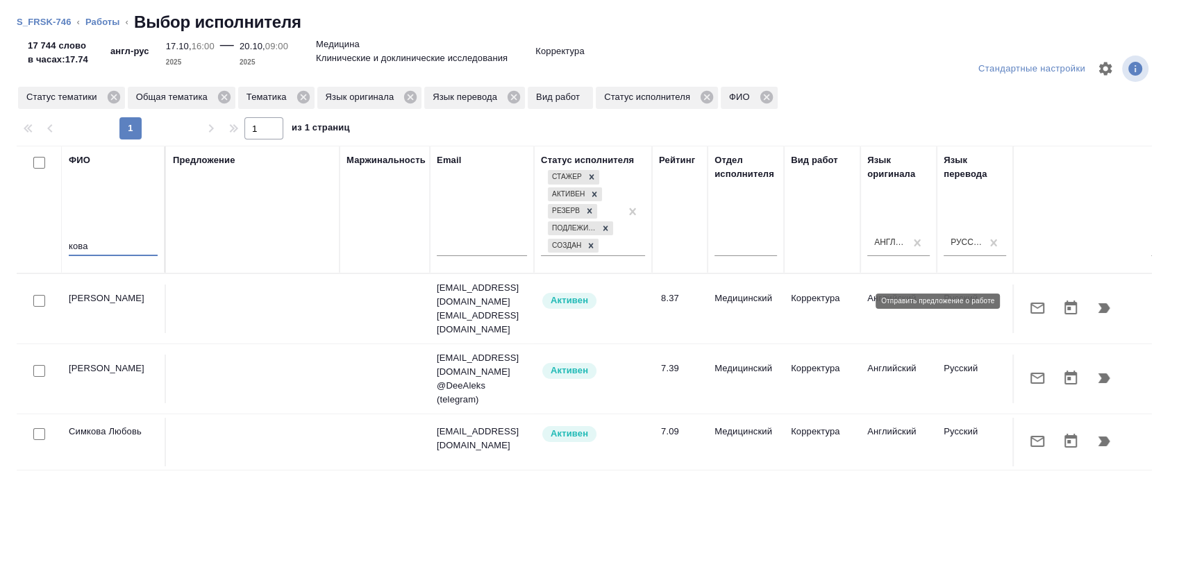
type input "кова"
click at [1021, 310] on button "button" at bounding box center [1037, 308] width 33 height 33
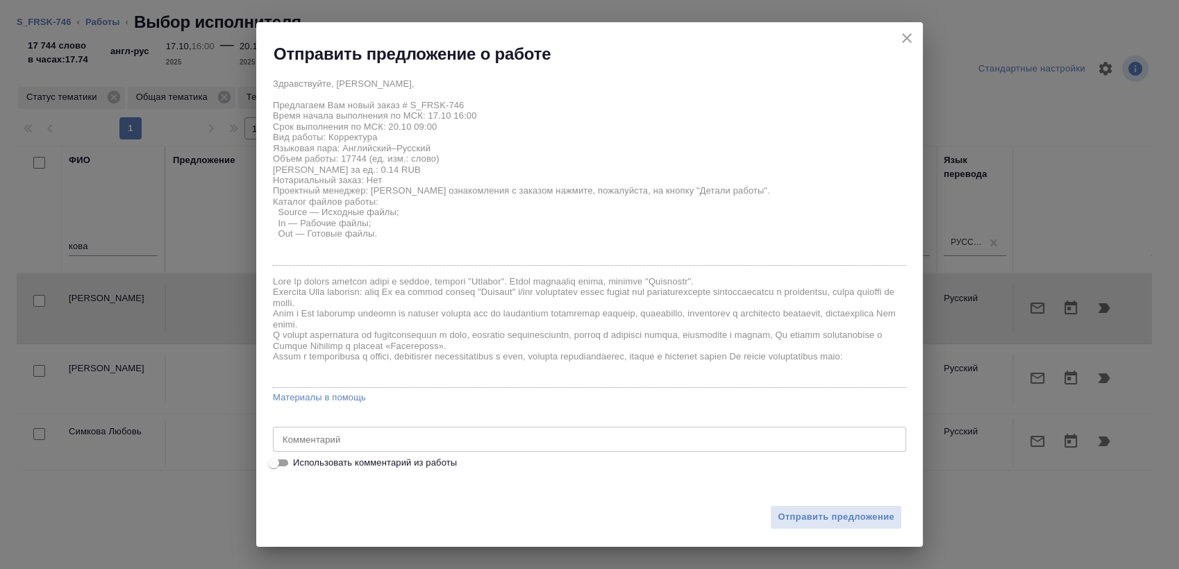
click at [425, 458] on span "Использовать комментарий из работы" at bounding box center [375, 463] width 164 height 14
click at [299, 458] on input "Использовать комментарий из работы" at bounding box center [274, 463] width 50 height 17
checkbox input "true"
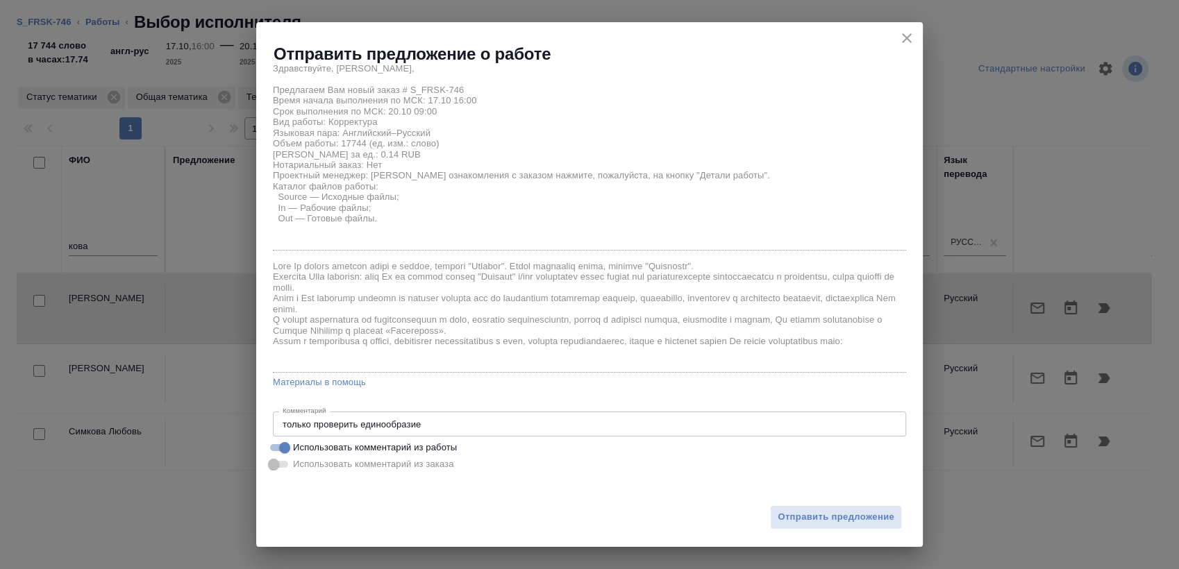
scroll to position [22, 0]
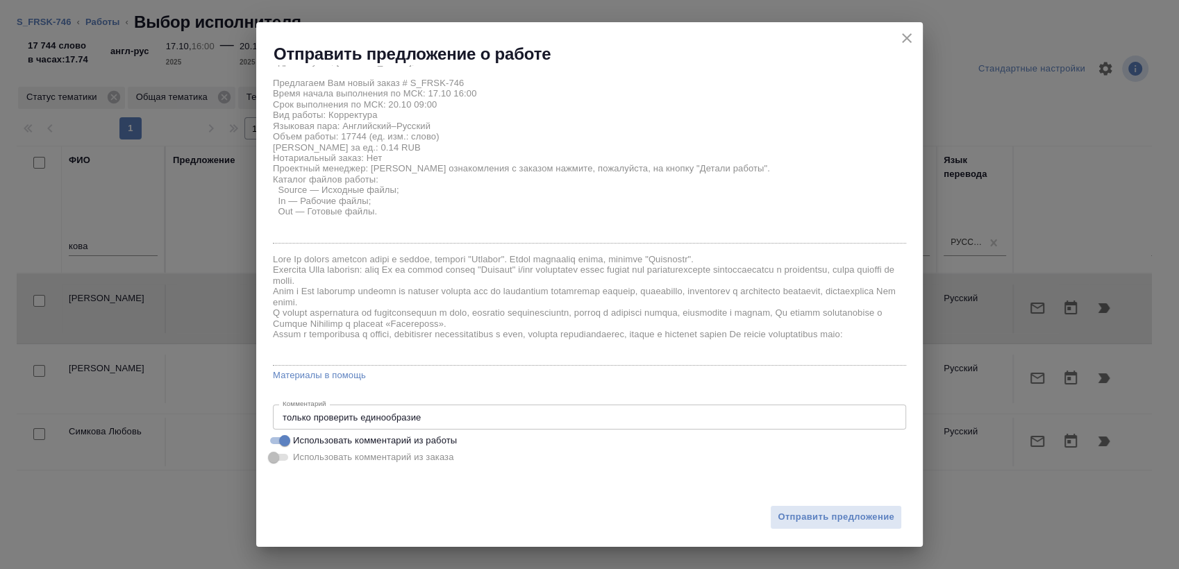
click at [428, 415] on textarea "только проверить единообразие" at bounding box center [590, 417] width 614 height 10
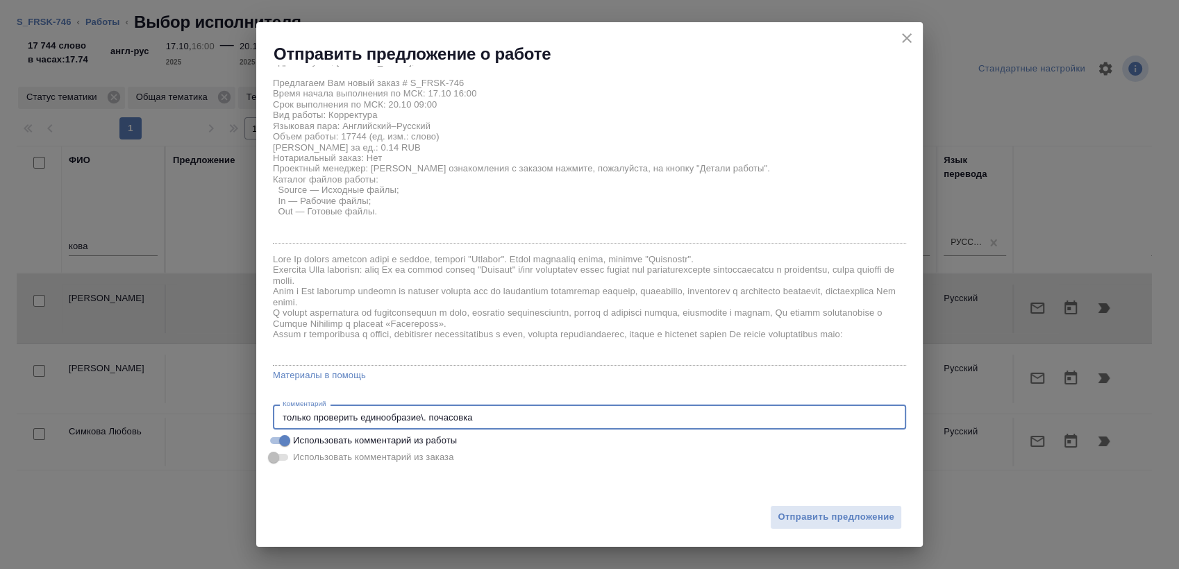
click at [423, 415] on textarea "только проверить единообразие\. почасовка" at bounding box center [590, 417] width 614 height 10
click at [426, 412] on textarea "только проверить единообразие\. почасовка" at bounding box center [590, 417] width 614 height 10
type textarea "только проверить единообразие, почасовка"
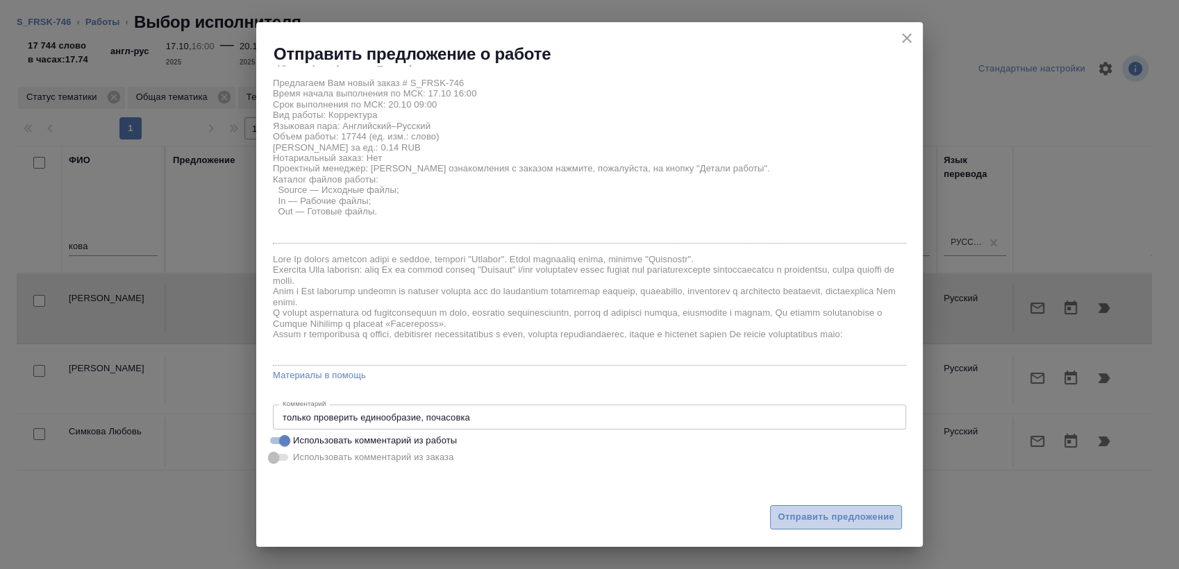
click at [811, 512] on span "Отправить предложение" at bounding box center [836, 518] width 117 height 16
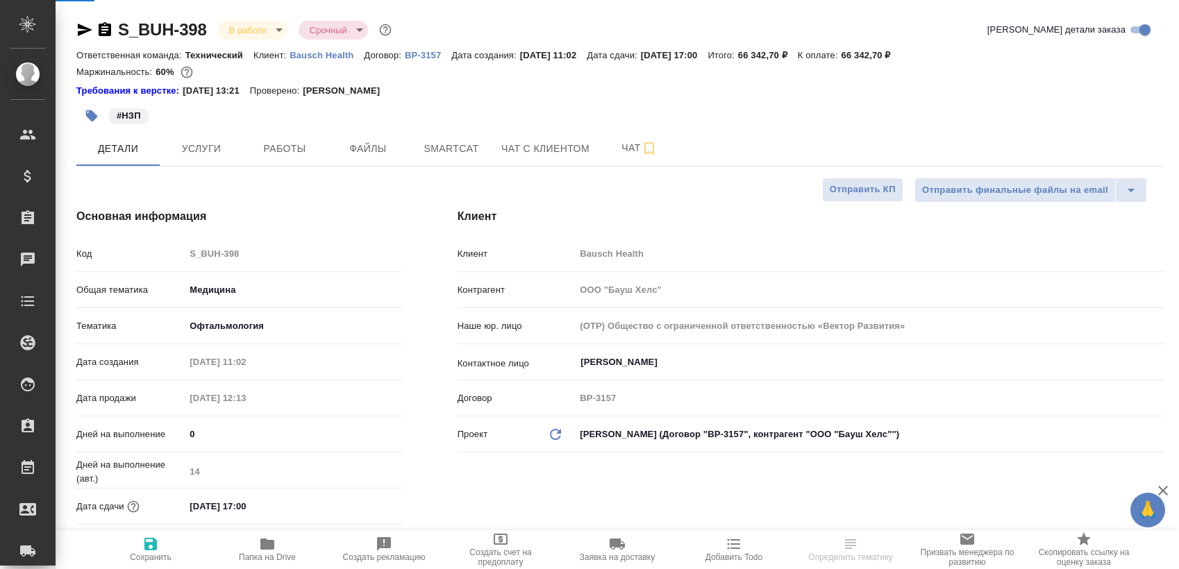
select select "RU"
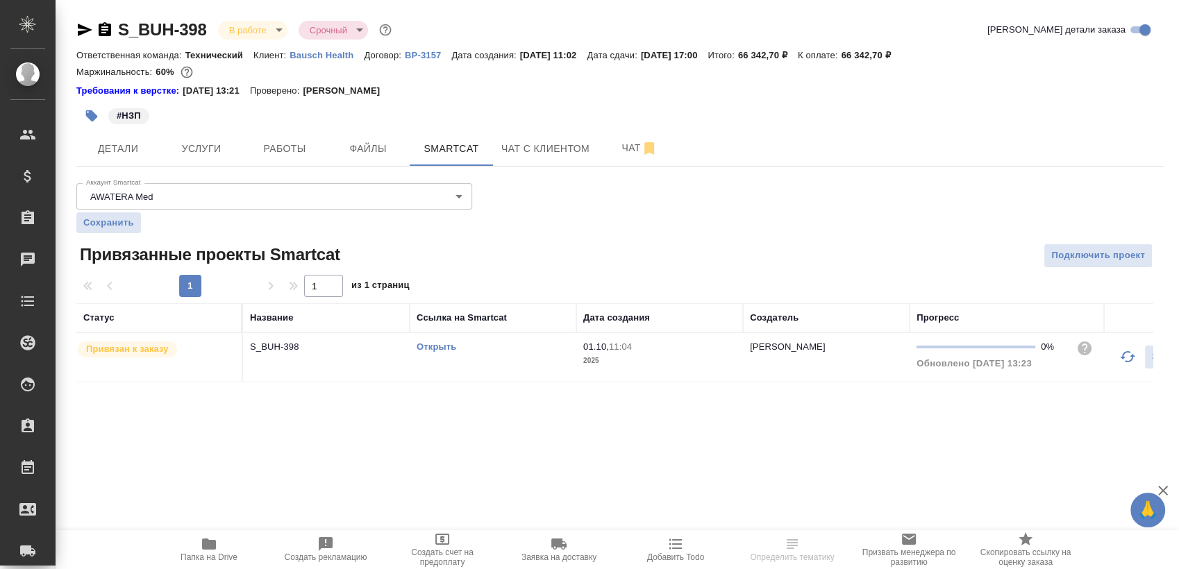
click at [437, 345] on link "Открыть" at bounding box center [437, 347] width 40 height 10
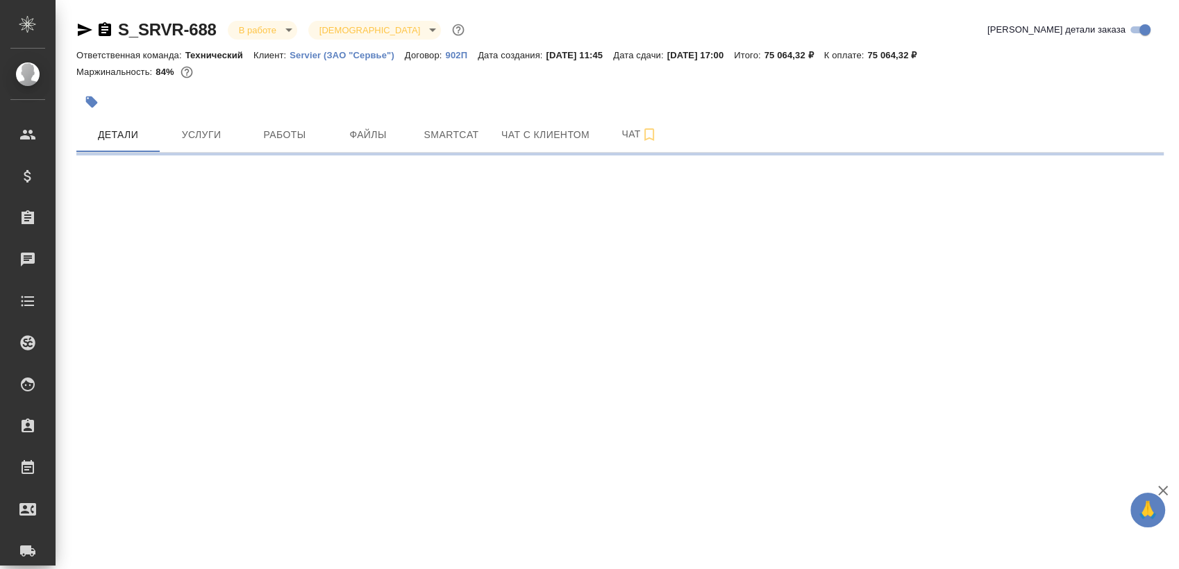
select select "RU"
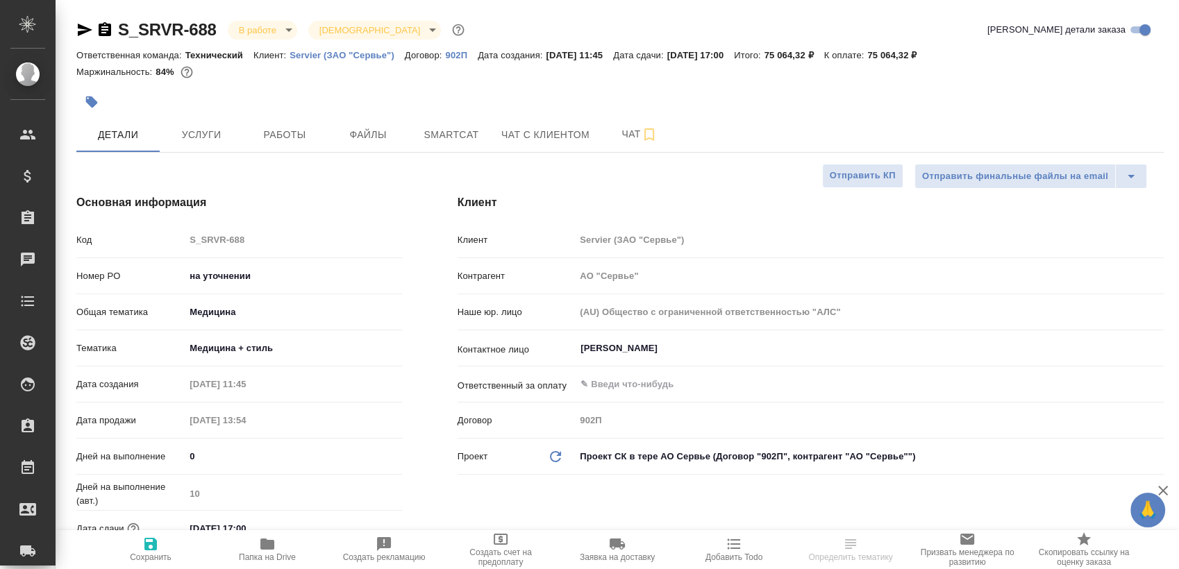
type textarea "x"
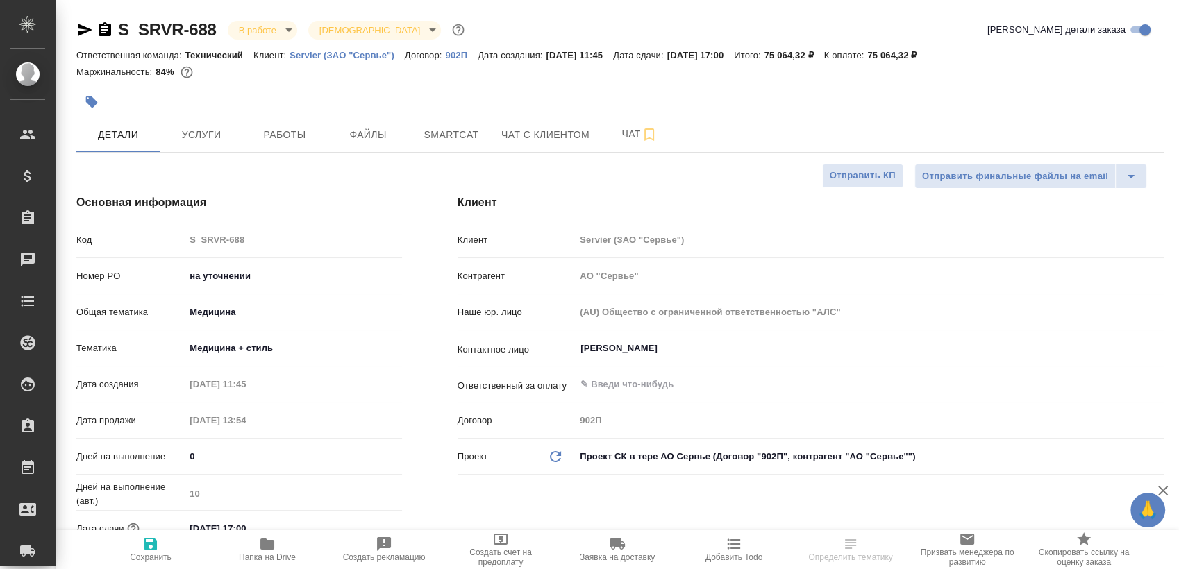
type textarea "x"
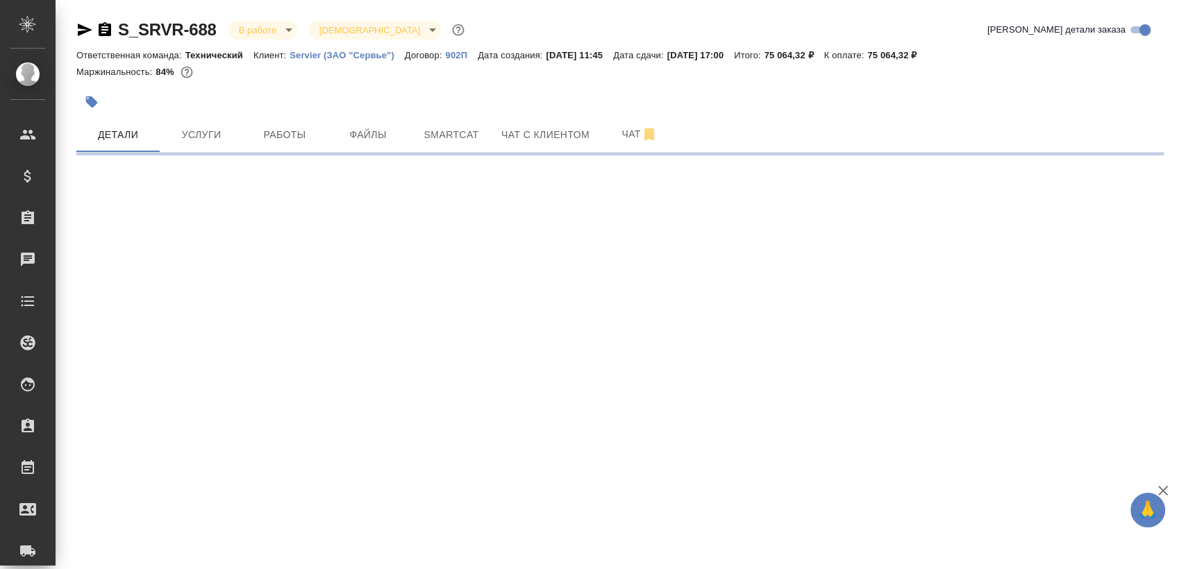
select select "RU"
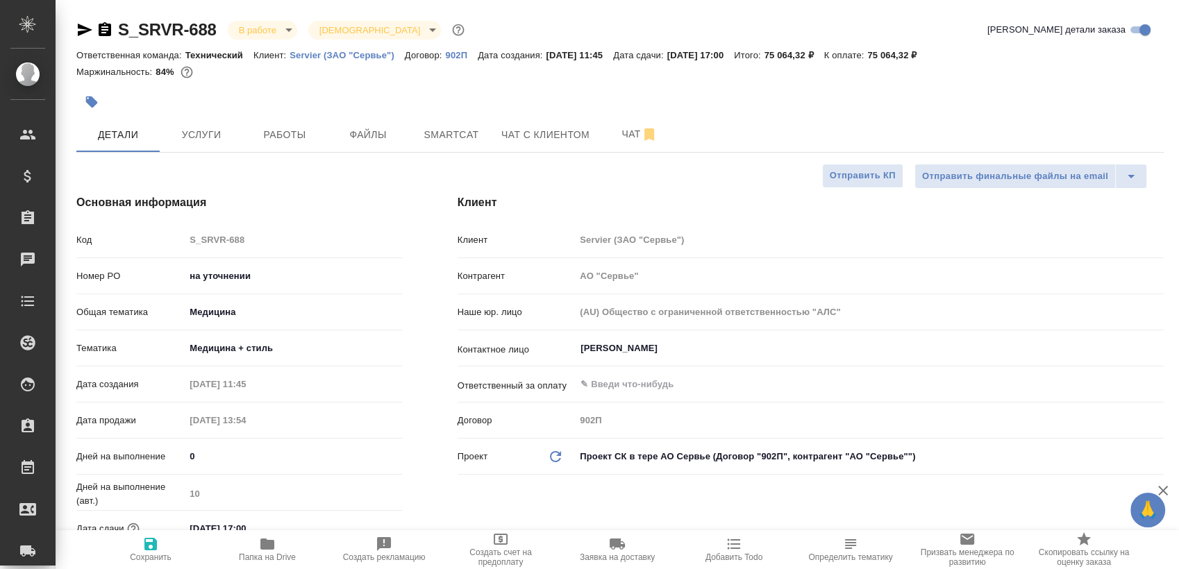
type textarea "x"
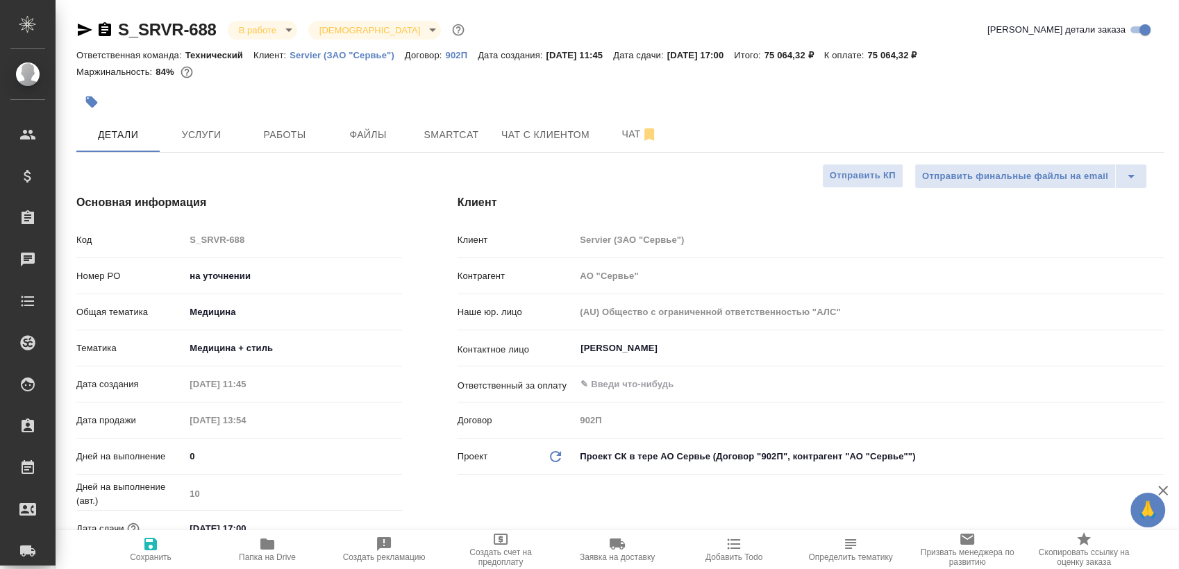
type textarea "x"
click at [452, 146] on button "Smartcat" at bounding box center [451, 134] width 83 height 35
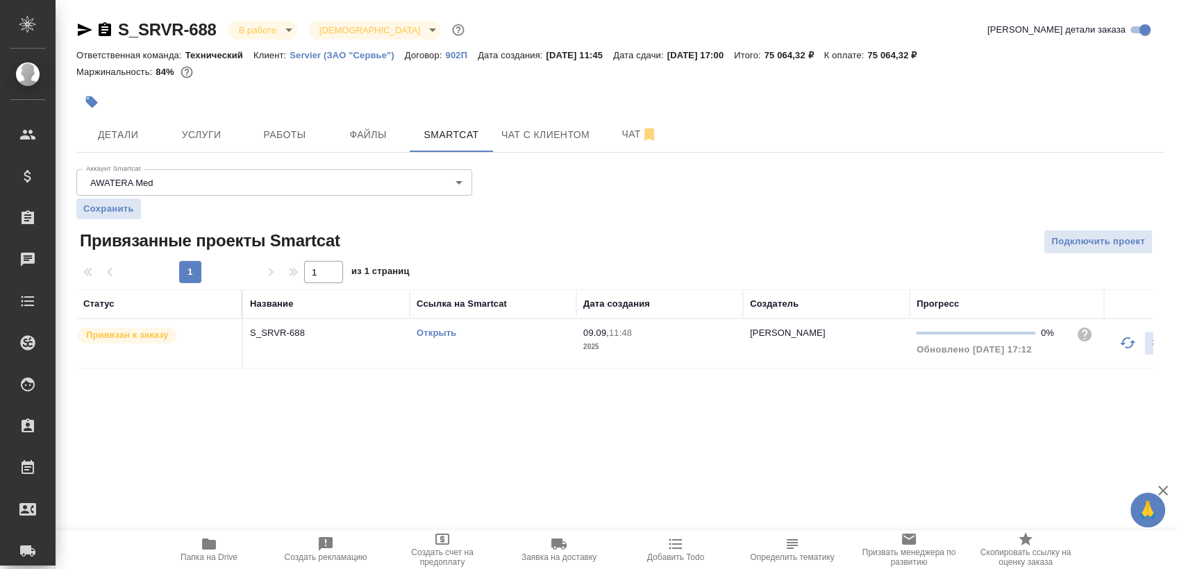
click at [433, 334] on link "Открыть" at bounding box center [437, 333] width 40 height 10
